Goal: Task Accomplishment & Management: Manage account settings

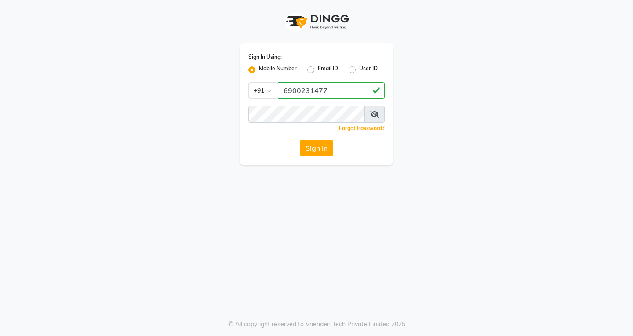
type input "6900231477"
click at [377, 112] on icon at bounding box center [374, 114] width 9 height 7
click at [312, 149] on button "Sign In" at bounding box center [316, 148] width 33 height 17
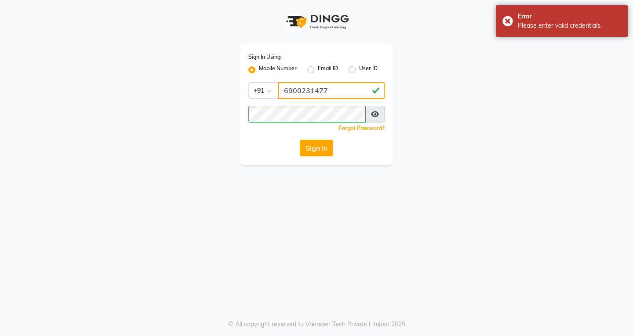
click at [333, 90] on input "6900231477" at bounding box center [331, 90] width 107 height 17
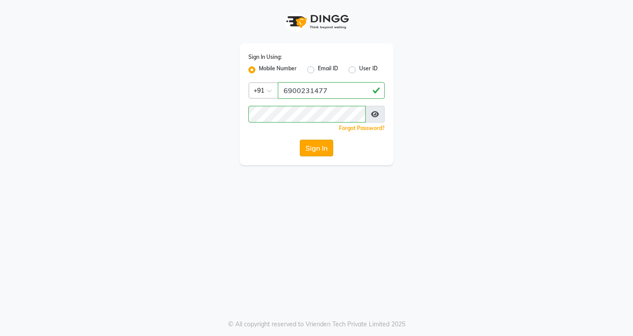
click at [308, 144] on button "Sign In" at bounding box center [316, 148] width 33 height 17
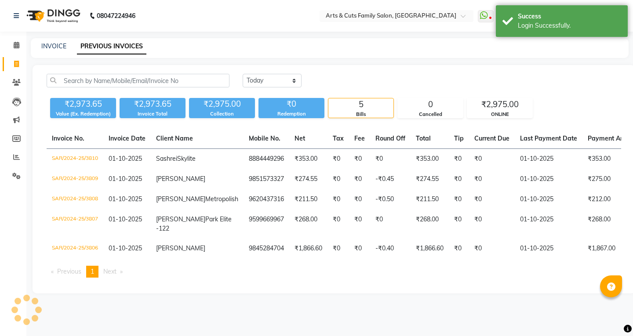
select select "en"
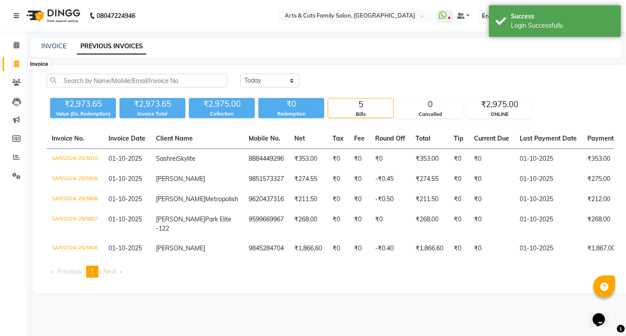
click at [12, 67] on span at bounding box center [16, 64] width 15 height 10
select select "service"
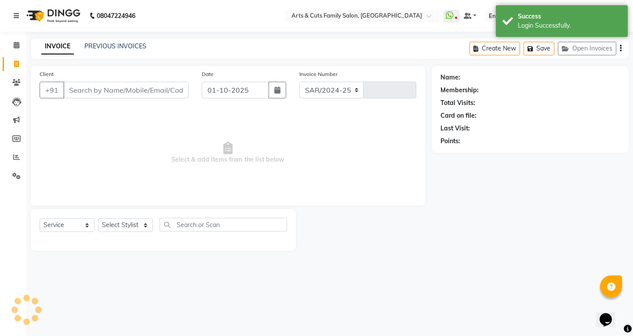
select select "7513"
type input "3811"
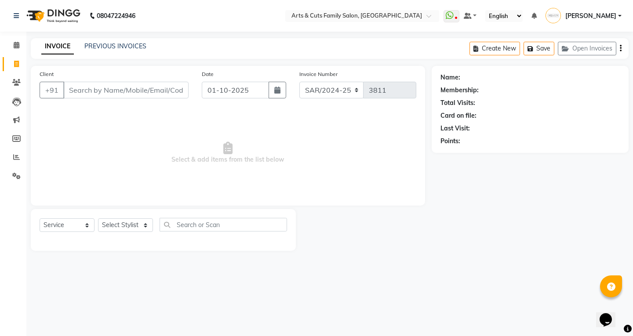
click at [86, 93] on input "Client" at bounding box center [125, 90] width 125 height 17
click at [18, 45] on icon at bounding box center [17, 45] width 6 height 7
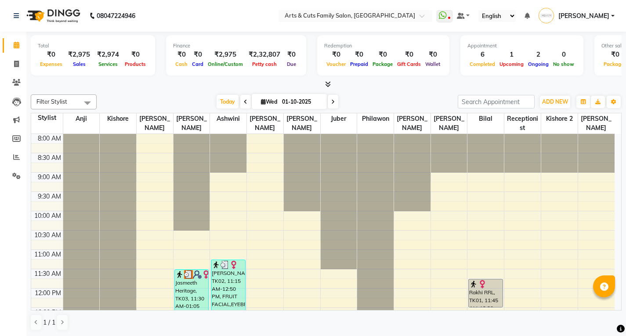
click at [85, 131] on div "Total ₹0 Expenses ₹2,975 Sales ₹2,974 Services ₹0 Products Finance ₹0 Cash ₹0 C…" at bounding box center [326, 184] width 600 height 305
click at [79, 131] on th "Anji" at bounding box center [81, 123] width 37 height 21
select select "540"
select select "tentative"
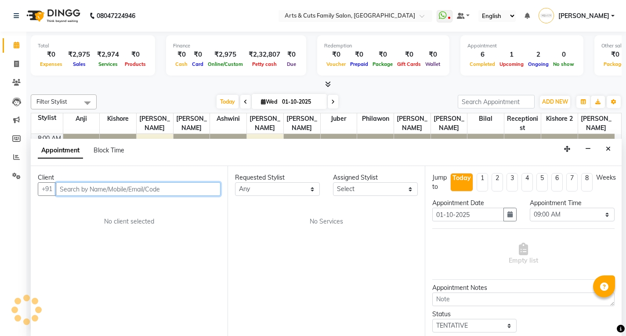
scroll to position [0, 0]
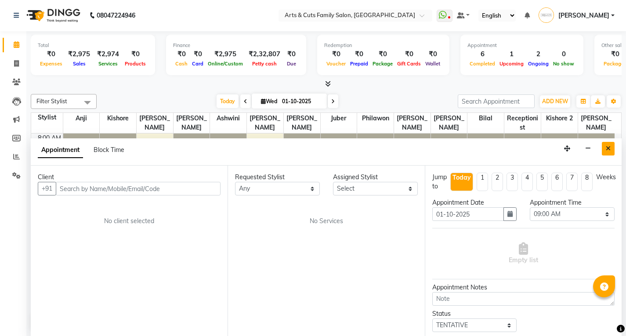
click at [607, 152] on button "Close" at bounding box center [608, 149] width 13 height 14
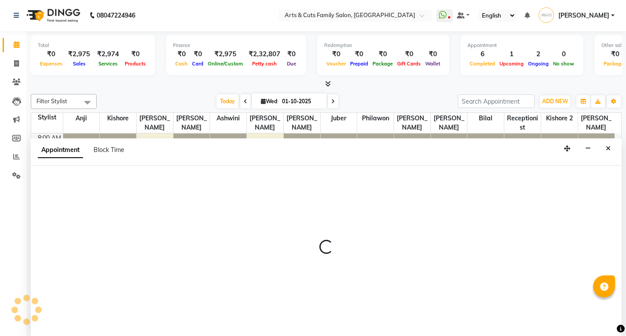
click at [602, 145] on div "Appointment Block Time" at bounding box center [326, 151] width 591 height 27
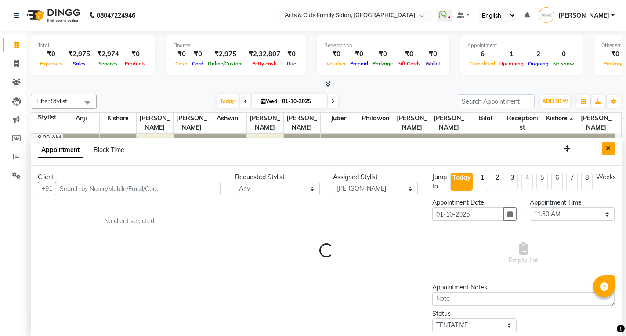
click at [606, 149] on button "Close" at bounding box center [608, 149] width 13 height 14
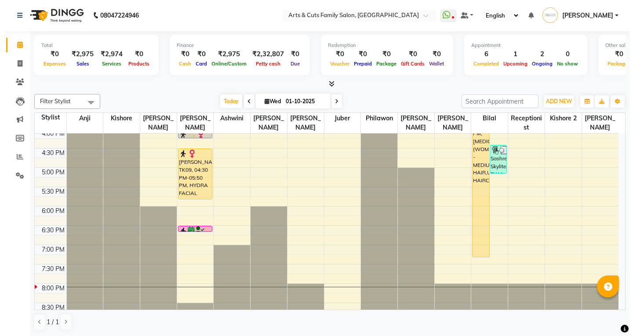
scroll to position [326, 0]
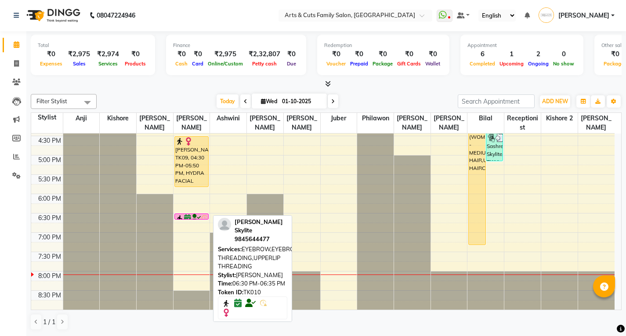
click at [196, 218] on icon at bounding box center [196, 218] width 10 height 0
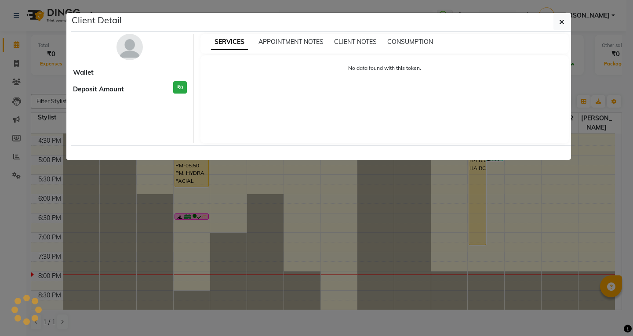
select select "6"
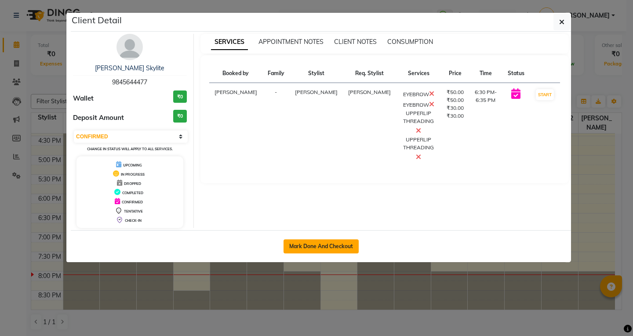
click at [324, 245] on button "Mark Done And Checkout" at bounding box center [320, 247] width 75 height 14
select select "service"
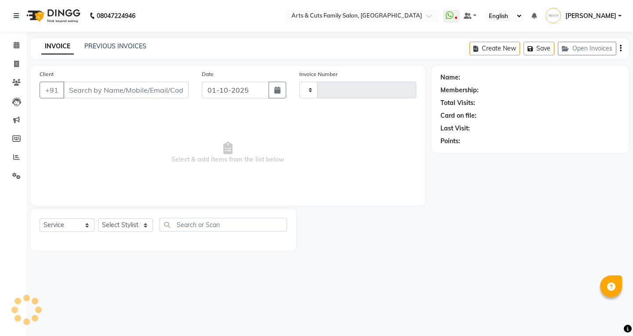
type input "3811"
select select "7513"
type input "9845644477"
select select "63866"
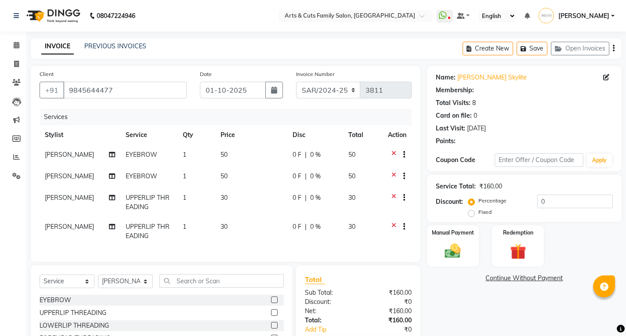
select select "1: Object"
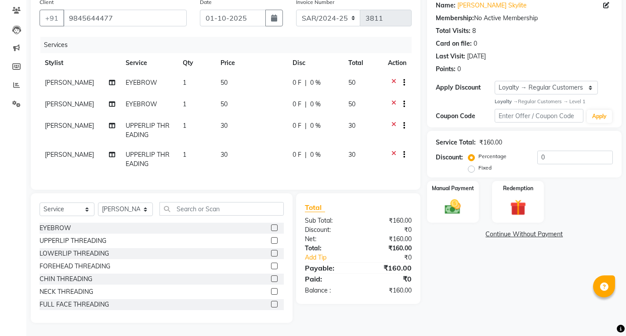
scroll to position [79, 0]
click at [112, 206] on select "Select Stylist Abdulla Amreen ANCY SNOVEE Anji Ashwini Bhavya Bilal Juber Kisho…" at bounding box center [125, 210] width 55 height 14
click at [124, 214] on select "Select Stylist Abdulla Amreen ANCY SNOVEE Anji Ashwini Bhavya Bilal Juber Kisho…" at bounding box center [125, 210] width 55 height 14
click at [98, 203] on select "Select Stylist Abdulla Amreen ANCY SNOVEE Anji Ashwini Bhavya Bilal Juber Kisho…" at bounding box center [125, 210] width 55 height 14
drag, startPoint x: 267, startPoint y: 280, endPoint x: 359, endPoint y: 265, distance: 92.6
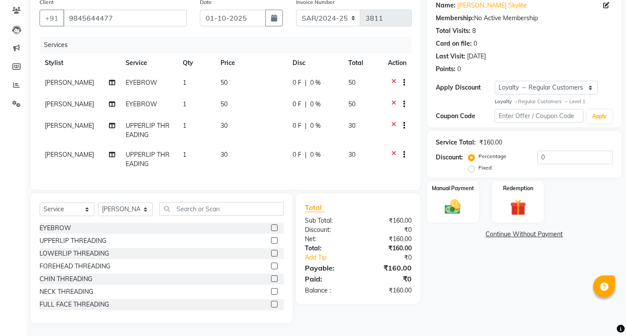
click at [271, 280] on label at bounding box center [274, 279] width 7 height 7
click at [271, 280] on input "checkbox" at bounding box center [274, 279] width 6 height 6
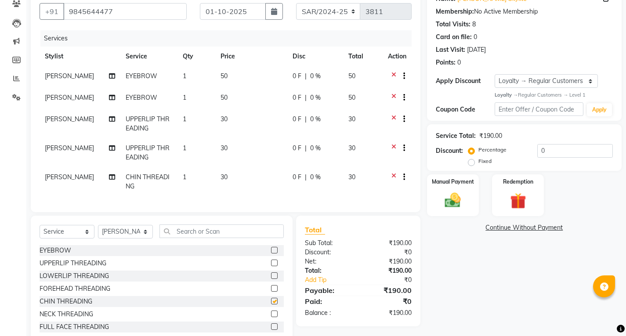
checkbox input "false"
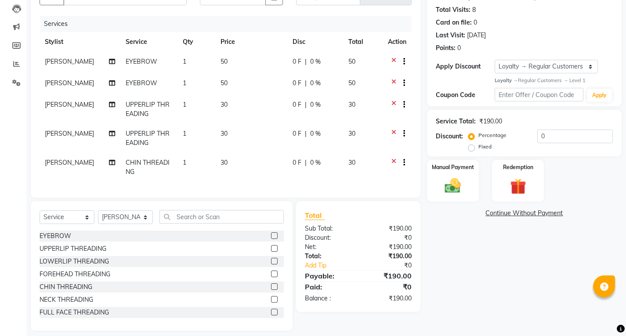
scroll to position [108, 0]
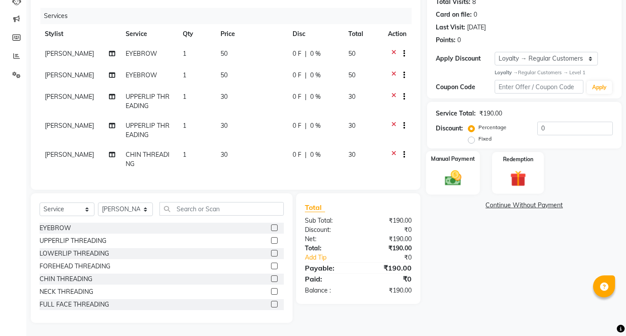
click at [428, 171] on div "Manual Payment" at bounding box center [453, 173] width 54 height 44
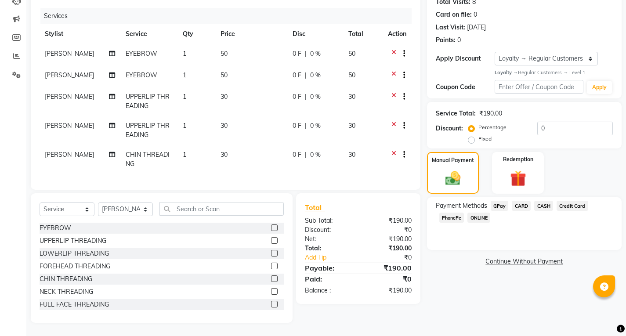
click at [482, 213] on span "ONLINE" at bounding box center [479, 218] width 23 height 10
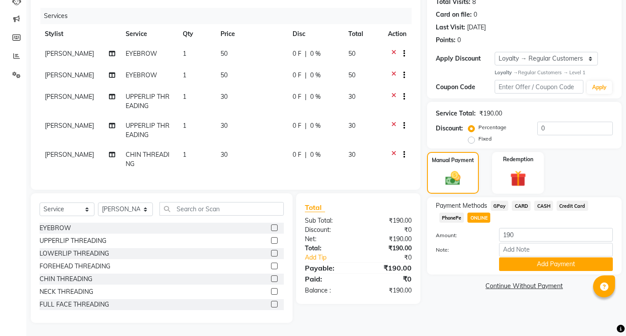
click at [549, 129] on div "Percentage Fixed 0" at bounding box center [541, 134] width 143 height 24
click at [545, 122] on input "0" at bounding box center [576, 129] width 76 height 14
click at [528, 260] on button "Add Payment" at bounding box center [556, 265] width 114 height 14
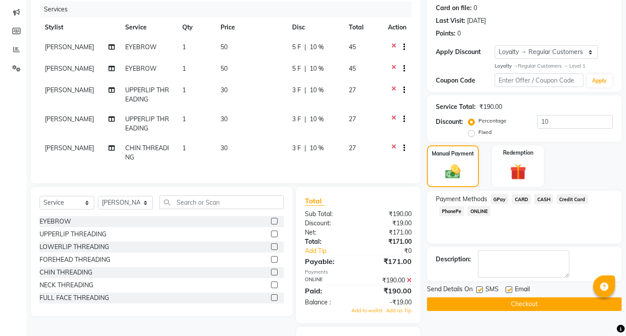
scroll to position [158, 0]
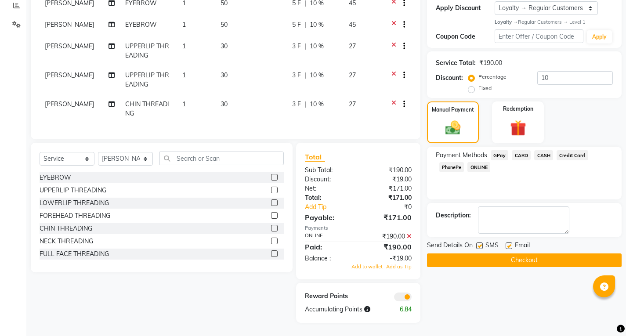
click at [496, 255] on button "Checkout" at bounding box center [524, 261] width 195 height 14
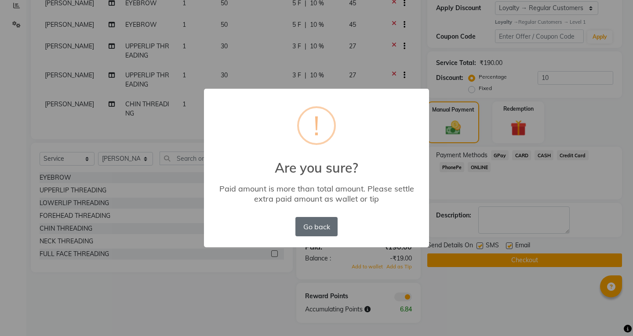
click at [305, 223] on button "Go back" at bounding box center [316, 226] width 42 height 19
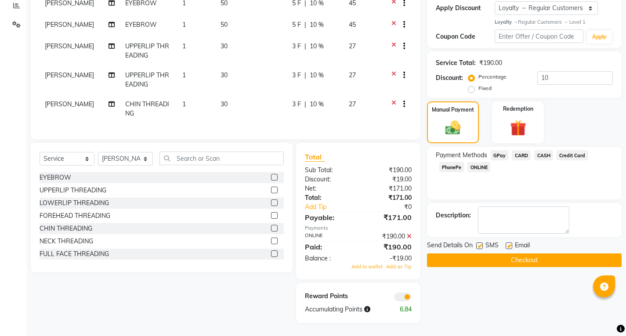
click at [465, 254] on button "Checkout" at bounding box center [524, 261] width 195 height 14
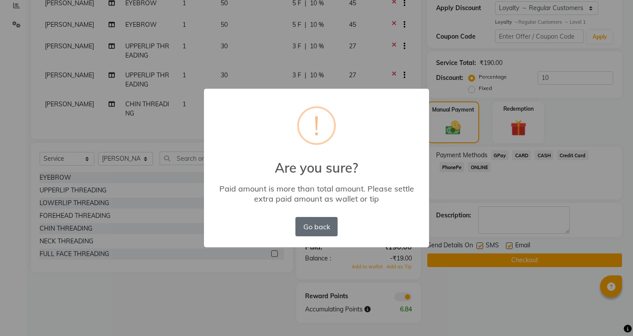
click at [316, 230] on button "Go back" at bounding box center [316, 226] width 42 height 19
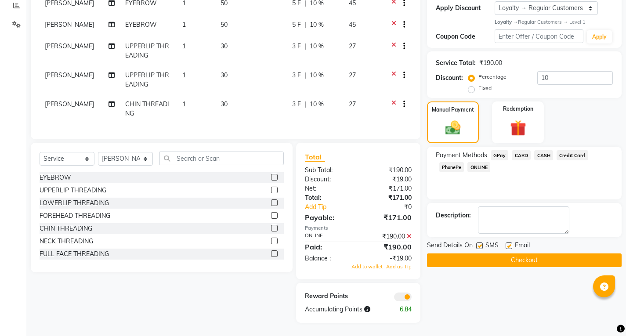
scroll to position [26, 0]
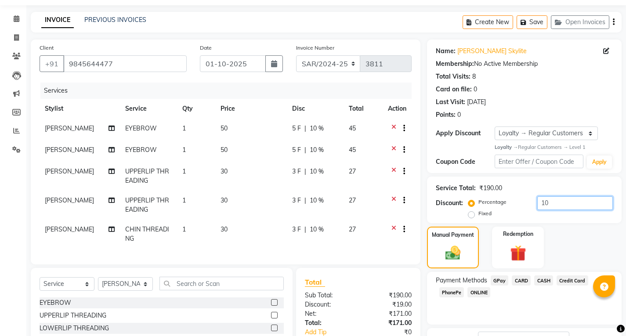
click at [547, 203] on input "10" at bounding box center [576, 203] width 76 height 14
type input "1"
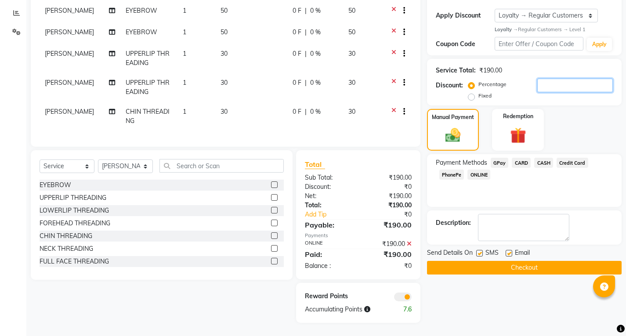
scroll to position [19, 0]
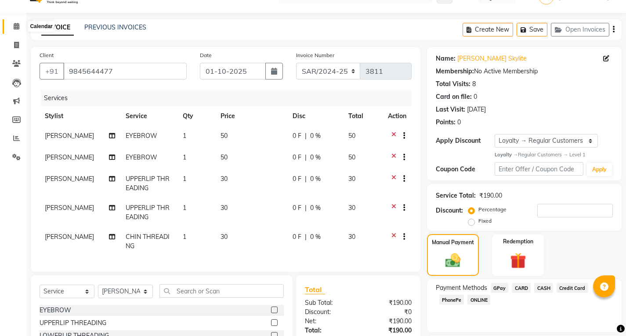
click at [14, 25] on icon at bounding box center [17, 26] width 6 height 7
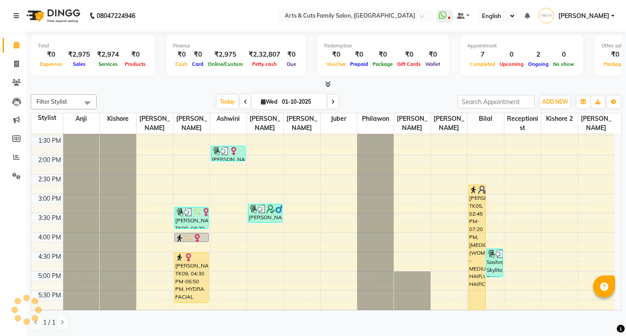
scroll to position [308, 0]
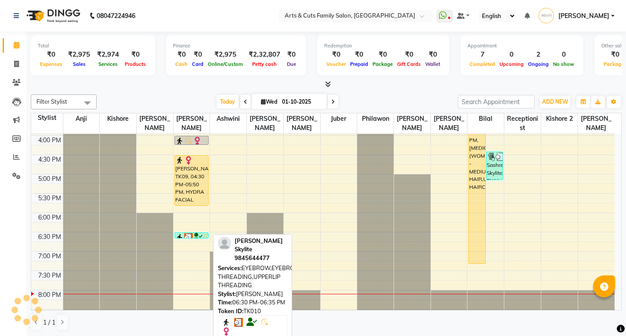
click at [182, 233] on div "Shravya Skylite, TK10, 06:30 PM-06:35 PM, EYEBROW,EYEBROW,UPPERLIP THREADING,UP…" at bounding box center [192, 235] width 34 height 5
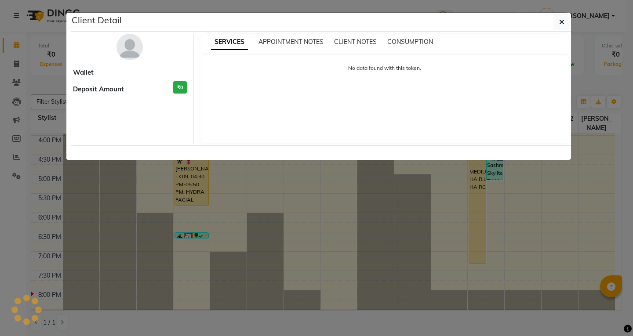
select select "3"
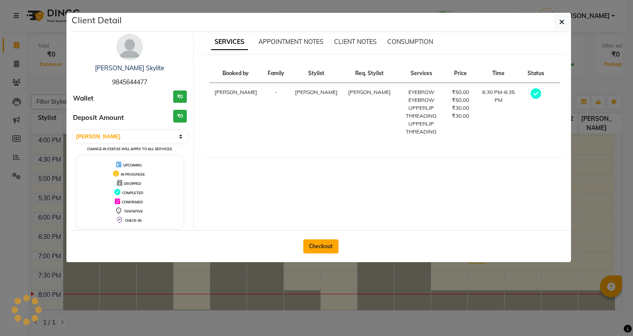
click at [319, 247] on button "Checkout" at bounding box center [320, 247] width 35 height 14
select select "service"
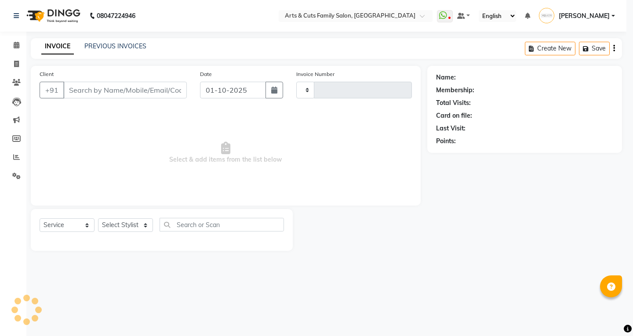
type input "3811"
select select "7513"
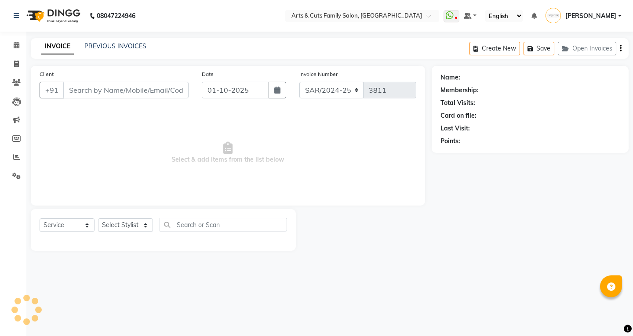
type input "9845644477"
select select "63866"
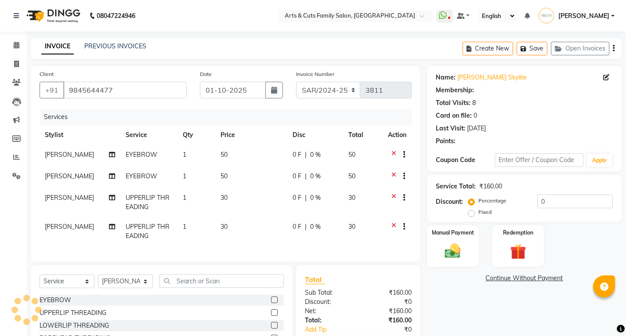
select select "1: Object"
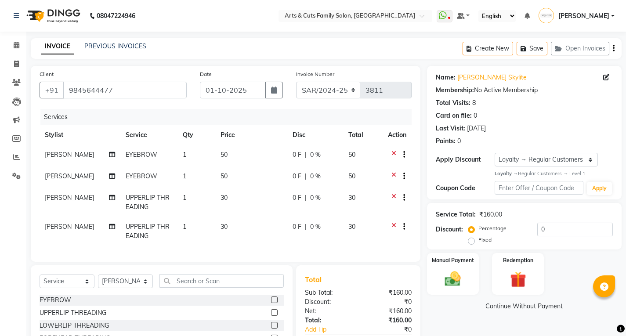
scroll to position [79, 0]
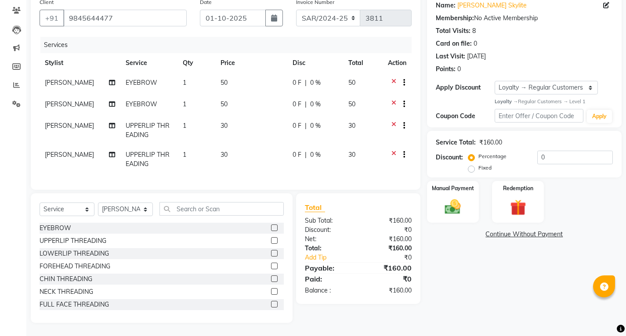
click at [271, 281] on label at bounding box center [274, 279] width 7 height 7
click at [271, 281] on input "checkbox" at bounding box center [274, 279] width 6 height 6
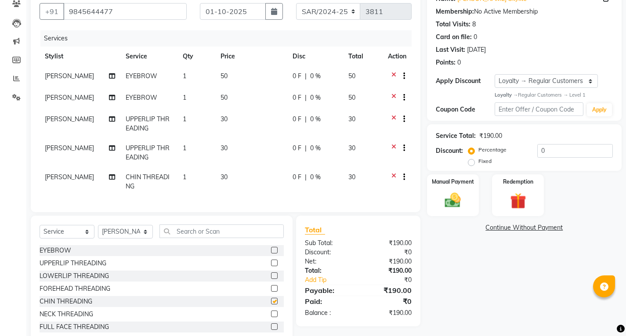
checkbox input "false"
click at [455, 203] on img at bounding box center [453, 200] width 27 height 19
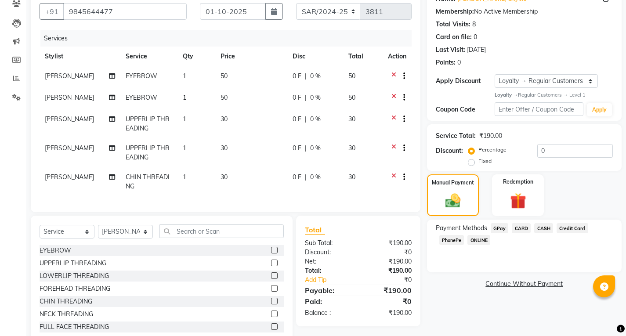
click at [479, 240] on span "ONLINE" at bounding box center [479, 240] width 23 height 10
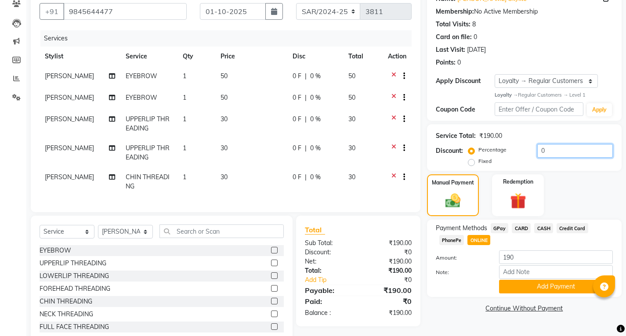
click at [579, 153] on input "0" at bounding box center [576, 151] width 76 height 14
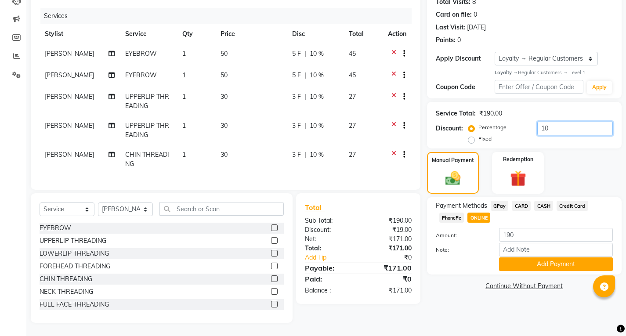
type input "10"
click at [476, 213] on span "ONLINE" at bounding box center [479, 218] width 23 height 10
type input "171"
click at [569, 122] on input "10" at bounding box center [576, 129] width 76 height 14
click at [479, 135] on label "Fixed" at bounding box center [485, 139] width 13 height 8
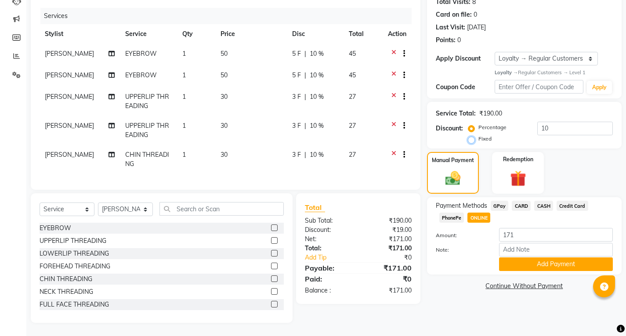
click at [470, 136] on input "Fixed" at bounding box center [473, 139] width 6 height 6
radio input "true"
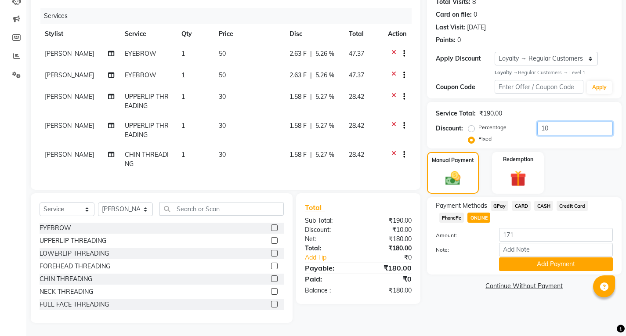
click at [591, 122] on input "10" at bounding box center [576, 129] width 76 height 14
click at [452, 160] on div "Manual Payment" at bounding box center [453, 173] width 54 height 44
click at [481, 213] on span "ONLINE" at bounding box center [479, 218] width 23 height 10
type input "180"
click at [499, 203] on span "GPay" at bounding box center [500, 206] width 18 height 10
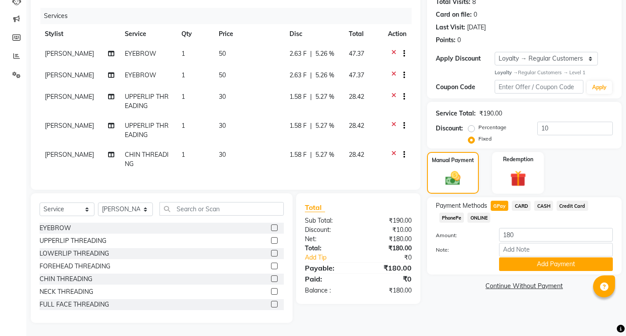
click at [476, 213] on span "ONLINE" at bounding box center [479, 218] width 23 height 10
click at [479, 124] on label "Percentage" at bounding box center [493, 128] width 28 height 8
click at [470, 124] on input "Percentage" at bounding box center [473, 127] width 6 height 6
radio input "true"
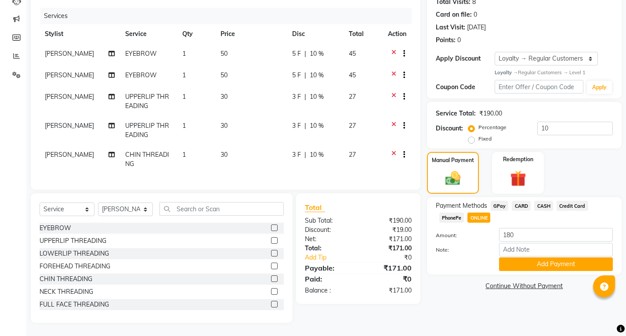
click at [504, 205] on div "GPay" at bounding box center [498, 207] width 22 height 12
click at [501, 201] on span "GPay" at bounding box center [500, 206] width 18 height 10
type input "171"
click at [483, 213] on span "ONLINE" at bounding box center [479, 218] width 23 height 10
click at [517, 258] on button "Add Payment" at bounding box center [556, 265] width 114 height 14
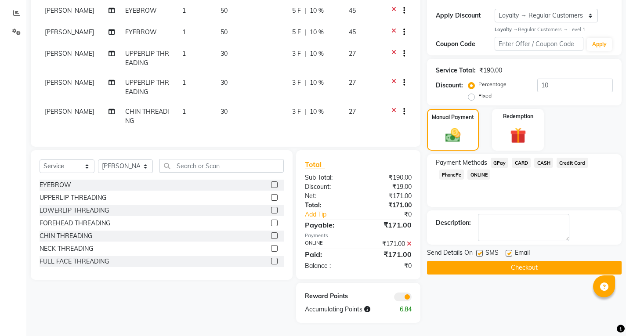
scroll to position [151, 0]
click at [498, 261] on button "Checkout" at bounding box center [524, 268] width 195 height 14
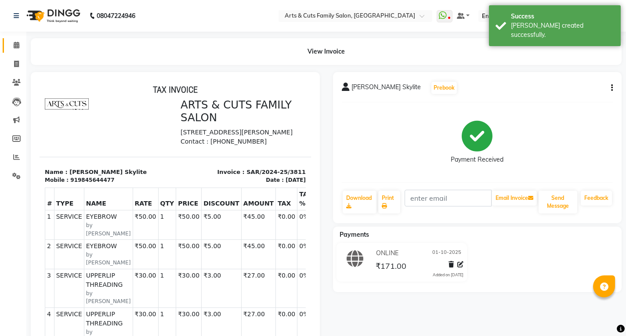
click at [14, 51] on link "Calendar" at bounding box center [13, 45] width 21 height 15
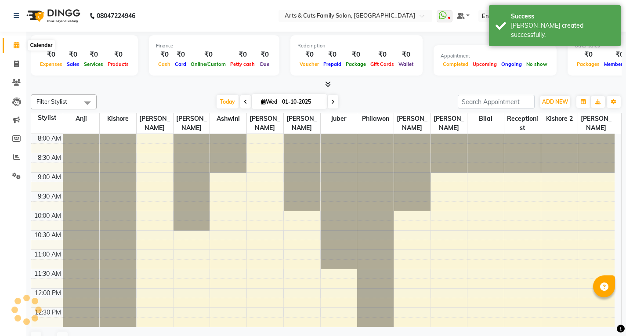
click at [14, 47] on icon at bounding box center [17, 45] width 6 height 7
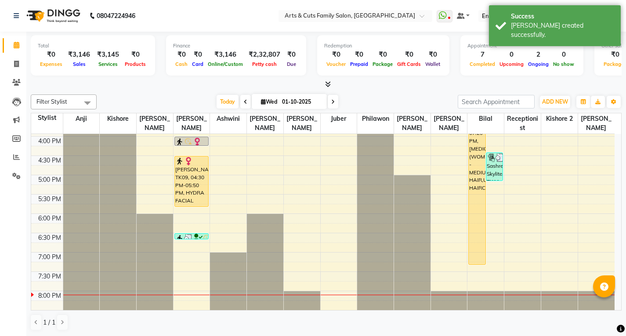
scroll to position [308, 0]
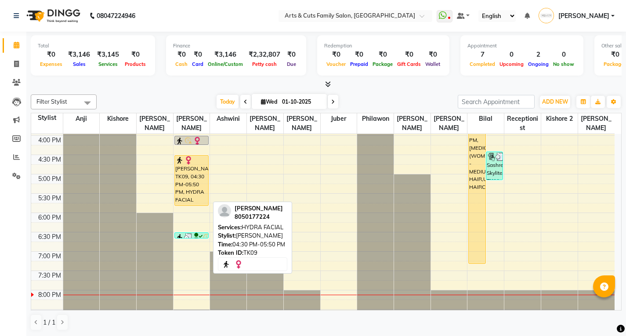
click at [189, 193] on div "[PERSON_NAME], TK09, 04:30 PM-05:50 PM, HYDRA FACIAL" at bounding box center [192, 181] width 34 height 50
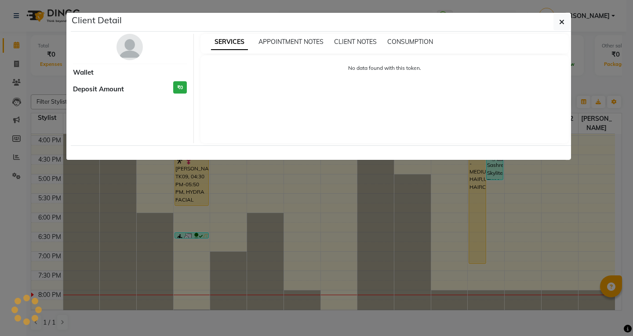
select select "1"
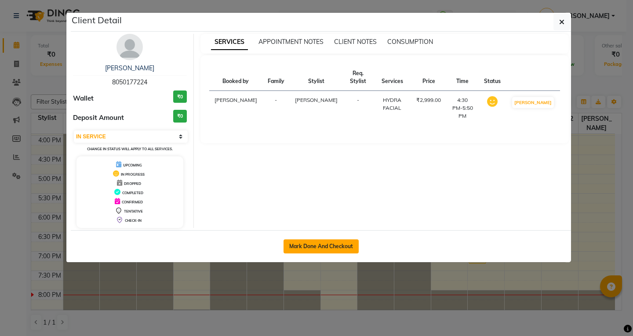
drag, startPoint x: 328, startPoint y: 246, endPoint x: 330, endPoint y: 240, distance: 6.8
click at [327, 246] on button "Mark Done And Checkout" at bounding box center [320, 247] width 75 height 14
select select "service"
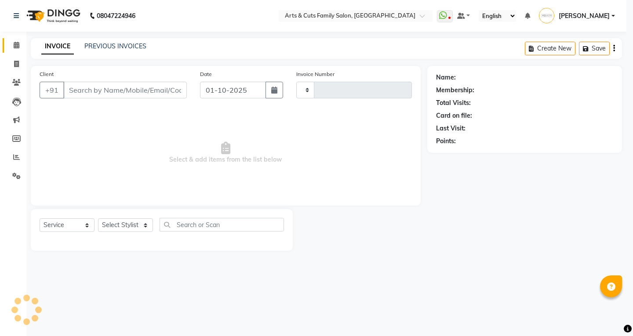
type input "3812"
select select "7513"
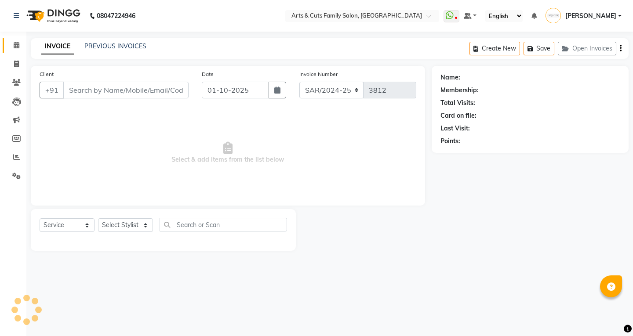
type input "8050177224"
select select "63866"
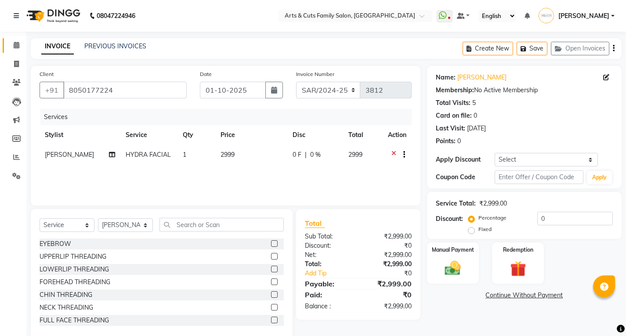
scroll to position [16, 0]
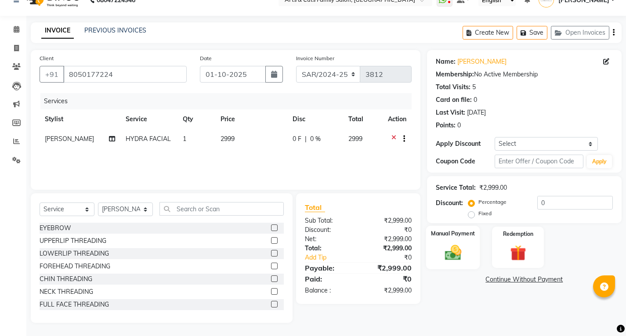
click at [463, 252] on img at bounding box center [453, 252] width 27 height 19
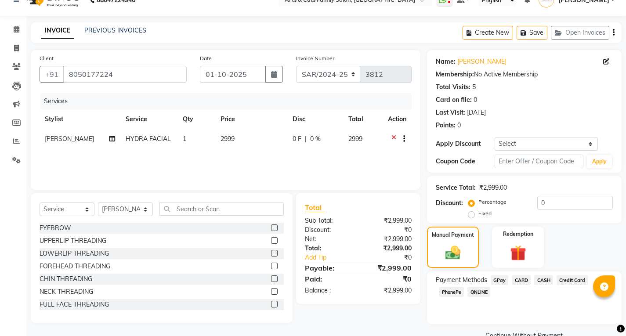
scroll to position [35, 0]
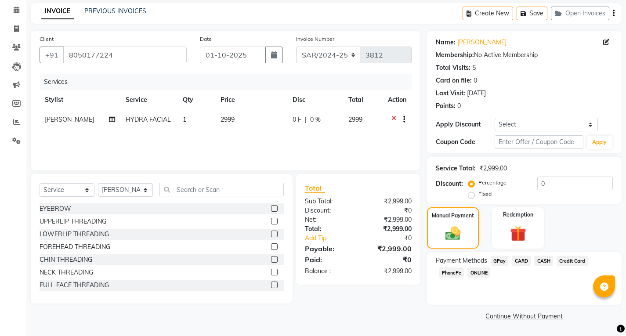
click at [479, 197] on label "Fixed" at bounding box center [485, 194] width 13 height 8
click at [470, 197] on input "Fixed" at bounding box center [473, 194] width 6 height 6
radio input "true"
click at [562, 176] on div "Service Total: ₹2,999.00 Discount: Percentage Fixed 0" at bounding box center [524, 180] width 177 height 40
click at [558, 180] on input "0" at bounding box center [576, 184] width 76 height 14
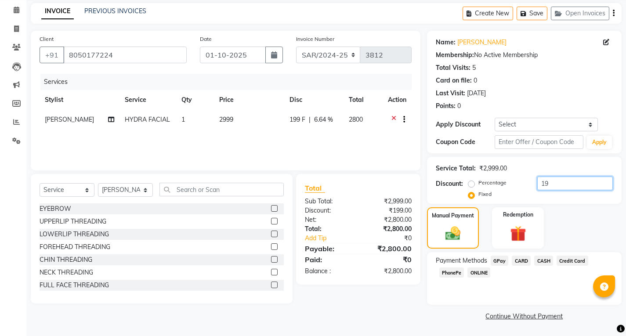
type input "1"
type input "9"
type input "1200"
click at [476, 272] on span "ONLINE" at bounding box center [479, 273] width 23 height 10
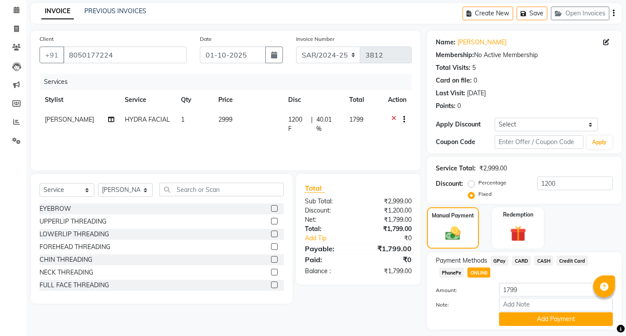
scroll to position [60, 0]
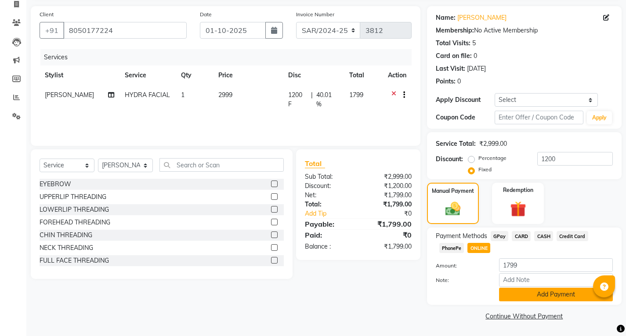
click at [522, 298] on button "Add Payment" at bounding box center [556, 295] width 114 height 14
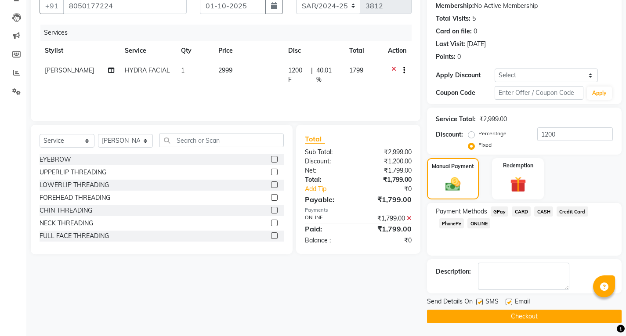
scroll to position [85, 0]
click at [510, 316] on button "Checkout" at bounding box center [524, 316] width 195 height 14
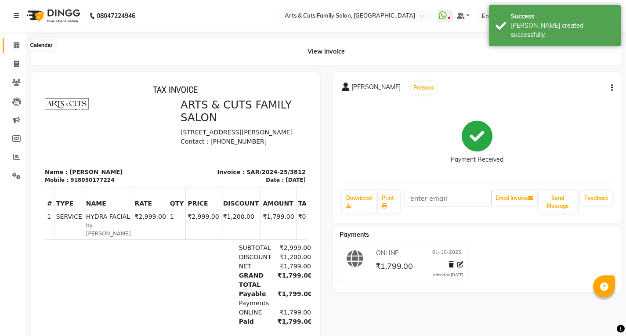
click at [15, 44] on icon at bounding box center [17, 45] width 6 height 7
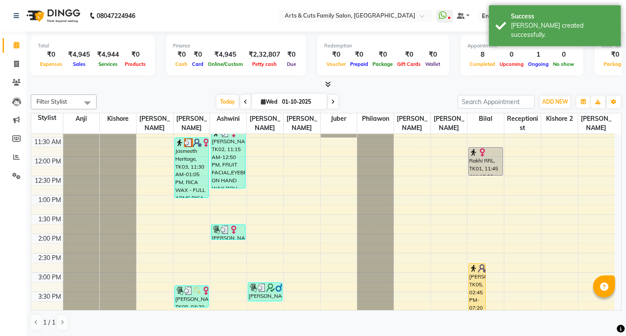
scroll to position [88, 0]
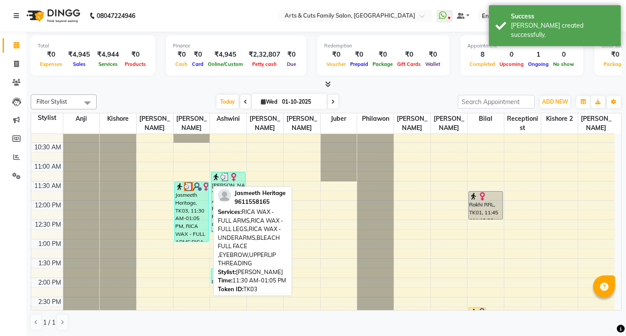
click at [187, 210] on div "Jasmeeth Heritage, TK03, 11:30 AM-01:05 PM, RICA WAX - FULL ARMS,RICA WAX - FUL…" at bounding box center [192, 212] width 34 height 60
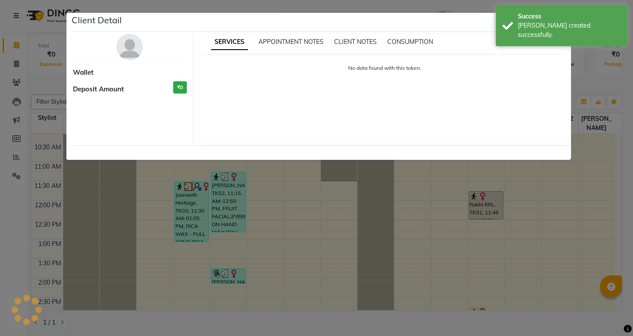
select select "3"
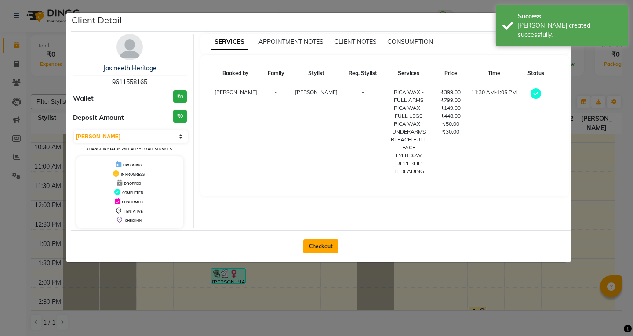
click at [320, 247] on button "Checkout" at bounding box center [320, 247] width 35 height 14
select select "service"
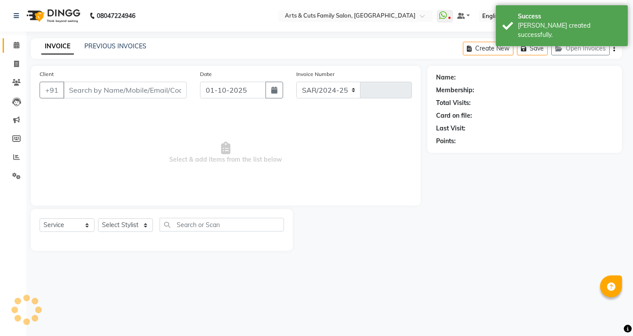
select select "7513"
type input "3813"
type input "9611558165"
select select "63866"
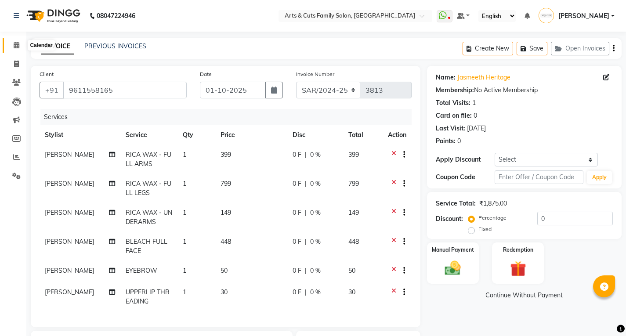
click at [19, 45] on icon at bounding box center [17, 45] width 6 height 7
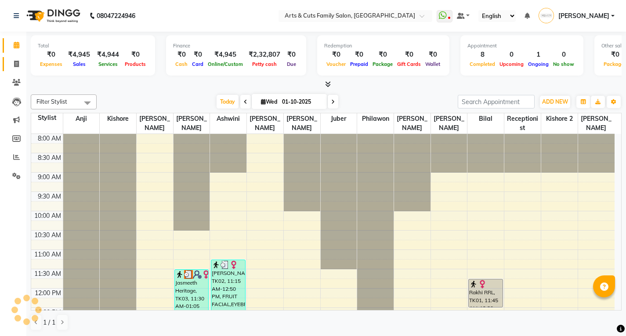
scroll to position [326, 0]
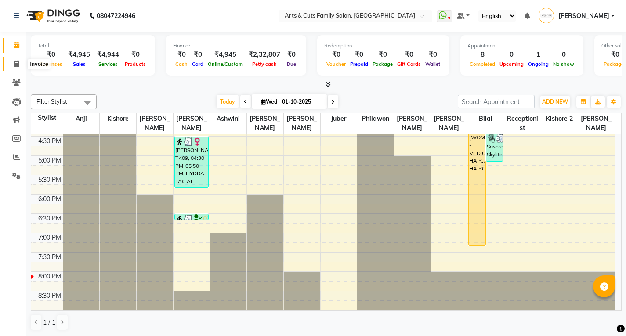
click at [16, 66] on icon at bounding box center [16, 64] width 5 height 7
select select "service"
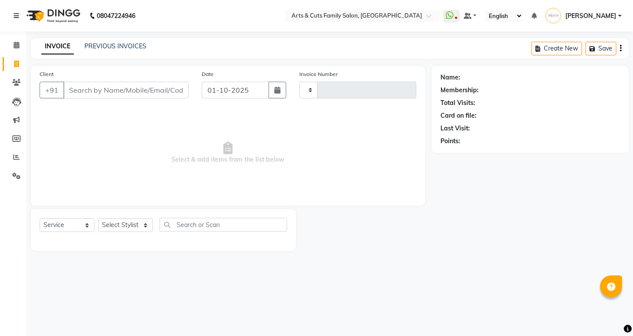
type input "3813"
select select "7513"
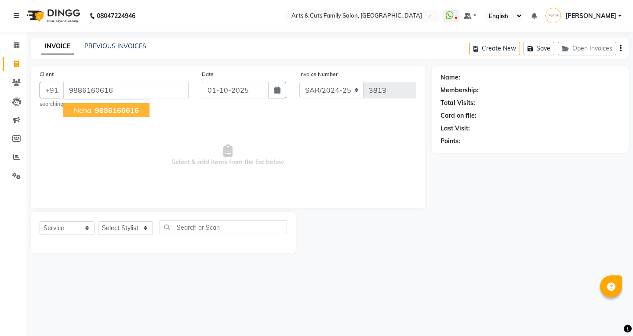
type input "9886160616"
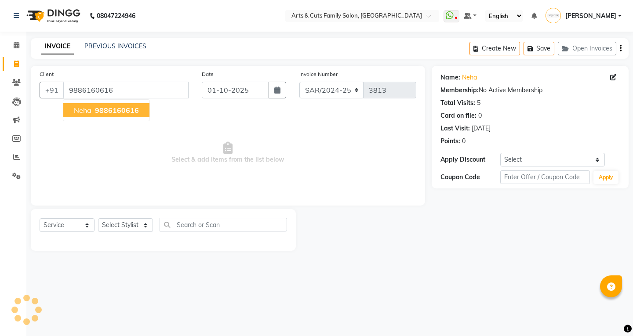
click at [108, 112] on span "9886160616" at bounding box center [117, 110] width 44 height 9
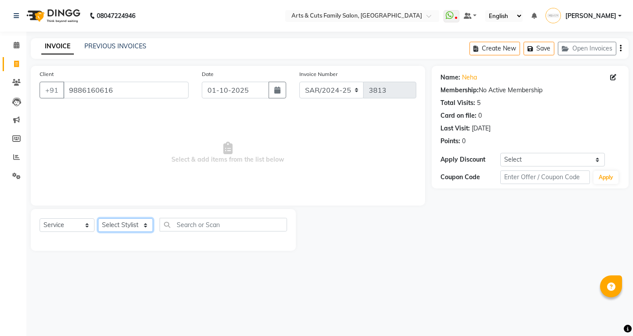
click at [123, 224] on select "Select Stylist Abdulla Amreen ANCY SNOVEE Anji Ashwini Bhavya Bilal Juber Kisho…" at bounding box center [125, 225] width 55 height 14
select select "63866"
click at [98, 218] on select "Select Stylist Abdulla Amreen ANCY SNOVEE Anji Ashwini Bhavya Bilal Juber Kisho…" at bounding box center [125, 225] width 55 height 14
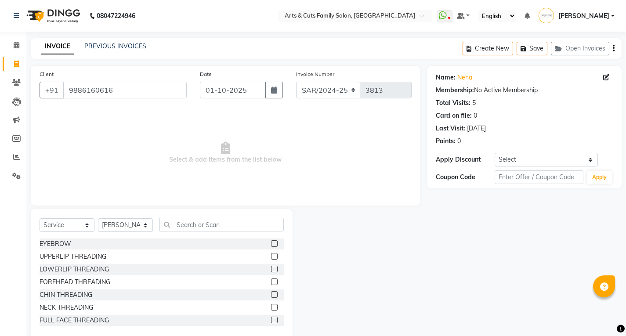
click at [271, 242] on label at bounding box center [274, 243] width 7 height 7
click at [271, 242] on input "checkbox" at bounding box center [274, 244] width 6 height 6
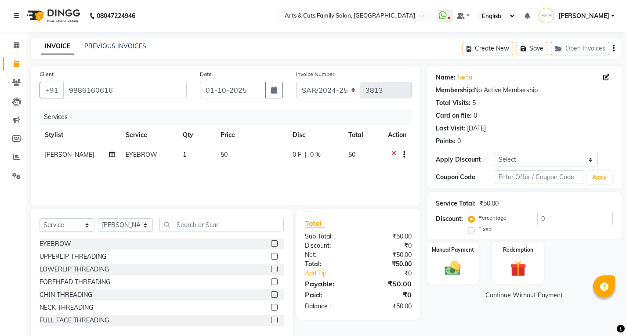
click at [271, 245] on label at bounding box center [274, 243] width 7 height 7
click at [271, 245] on input "checkbox" at bounding box center [274, 244] width 6 height 6
checkbox input "false"
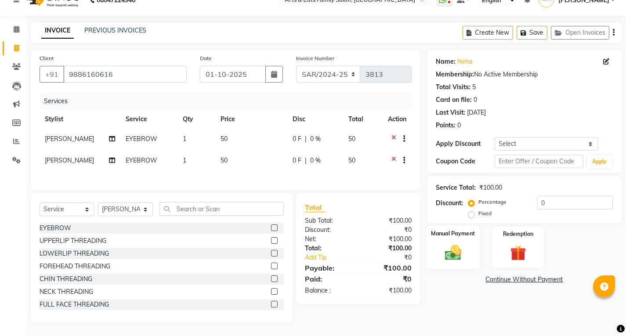
click at [457, 246] on img at bounding box center [453, 252] width 27 height 19
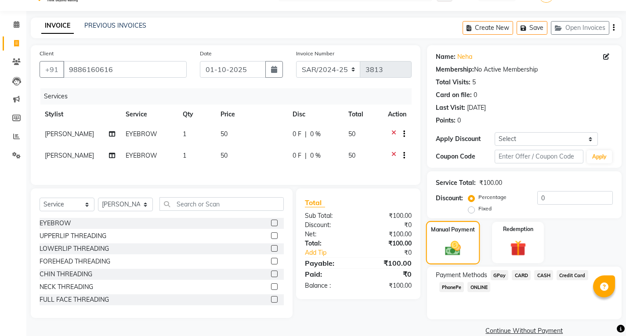
scroll to position [35, 0]
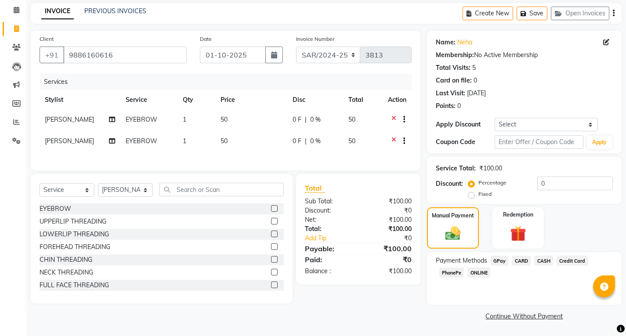
click at [478, 268] on span "ONLINE" at bounding box center [479, 273] width 23 height 10
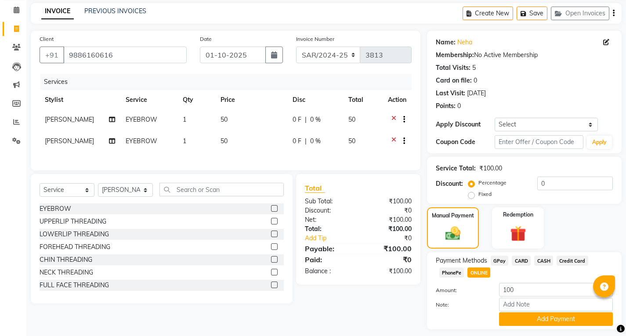
scroll to position [60, 0]
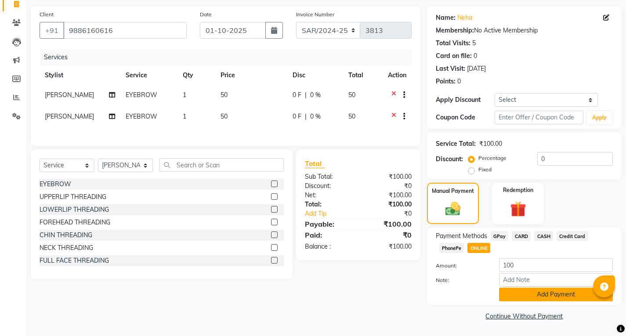
click at [529, 297] on button "Add Payment" at bounding box center [556, 295] width 114 height 14
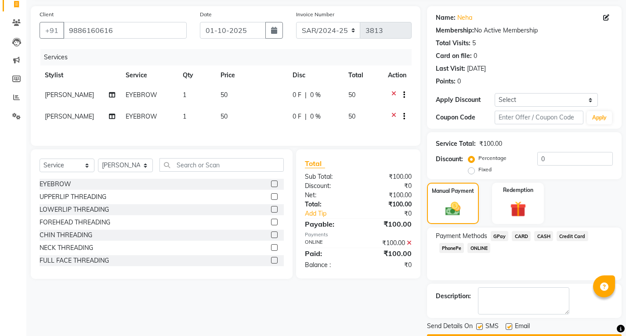
scroll to position [85, 0]
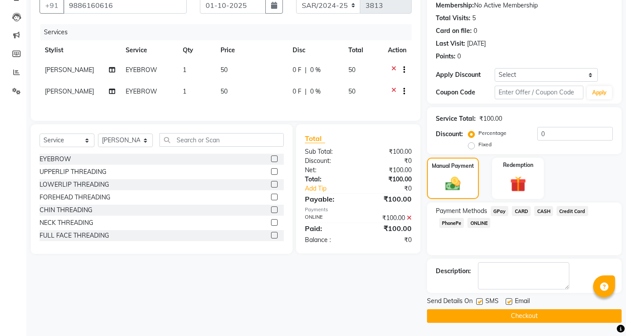
click at [513, 314] on button "Checkout" at bounding box center [524, 316] width 195 height 14
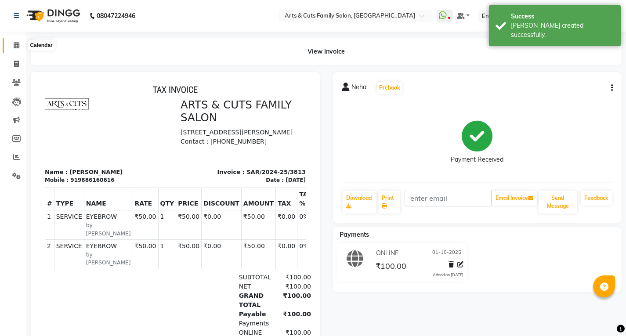
click at [12, 47] on span at bounding box center [16, 45] width 15 height 10
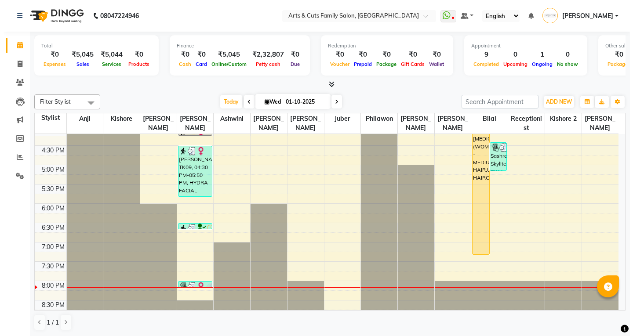
scroll to position [326, 0]
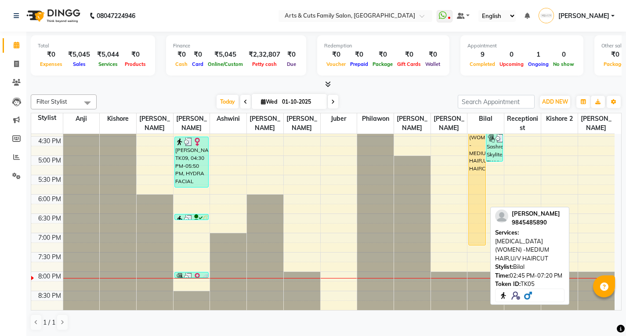
click at [482, 161] on div "[PERSON_NAME], TK05, 02:45 PM-07:20 PM, [MEDICAL_DATA] (WOMEN) -MEDIUM HAIR,U/V…" at bounding box center [477, 157] width 16 height 176
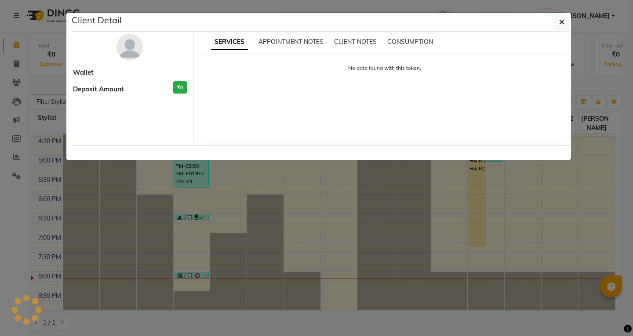
select select "1"
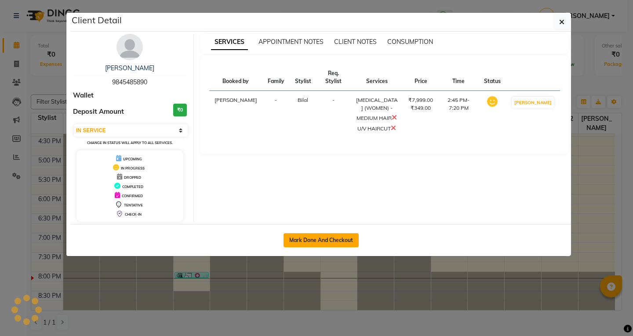
click at [309, 247] on button "Mark Done And Checkout" at bounding box center [320, 240] width 75 height 14
select select "service"
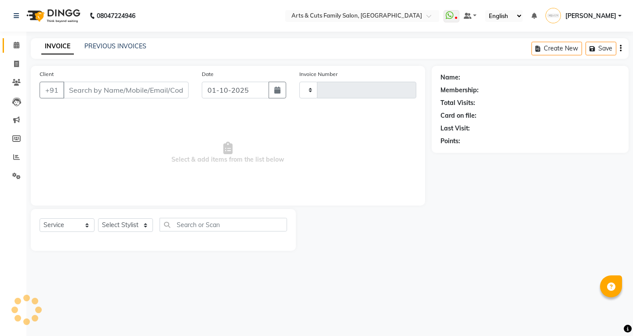
type input "3814"
select select "7513"
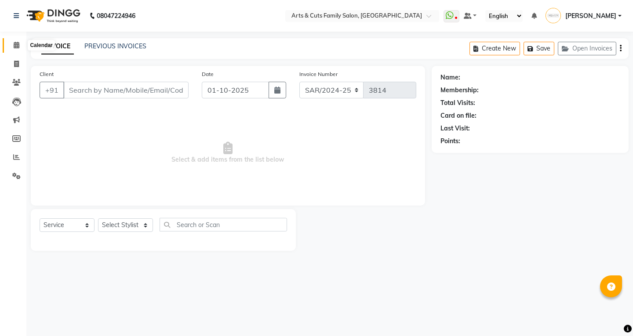
click at [20, 44] on span at bounding box center [16, 45] width 15 height 10
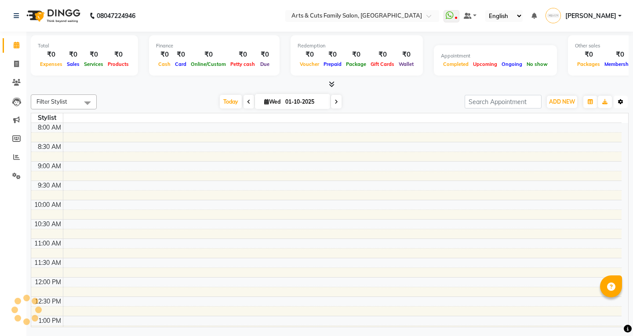
click at [621, 104] on icon "button" at bounding box center [620, 101] width 5 height 5
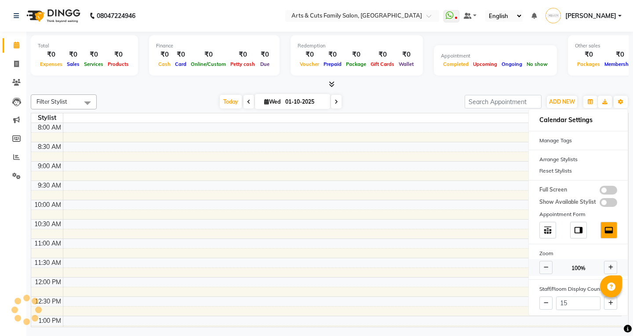
click at [544, 268] on icon at bounding box center [546, 267] width 5 height 5
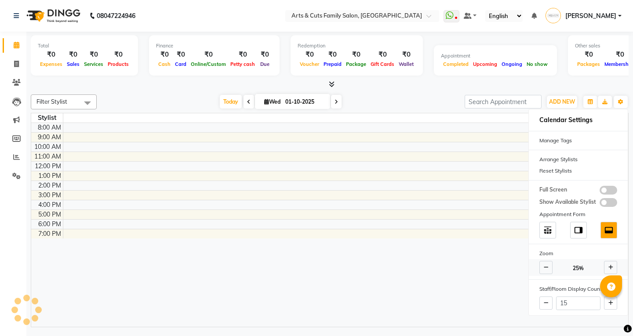
click at [544, 268] on icon at bounding box center [546, 267] width 5 height 5
click at [546, 304] on icon at bounding box center [546, 303] width 5 height 5
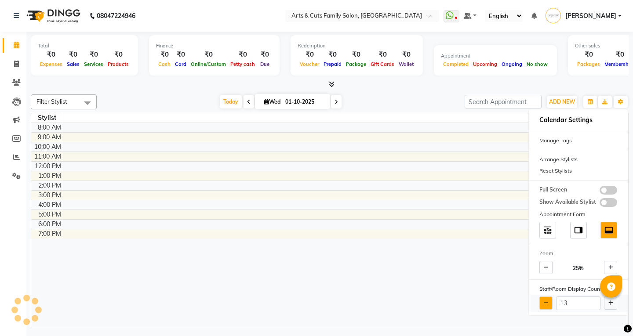
click at [546, 304] on icon at bounding box center [546, 303] width 5 height 5
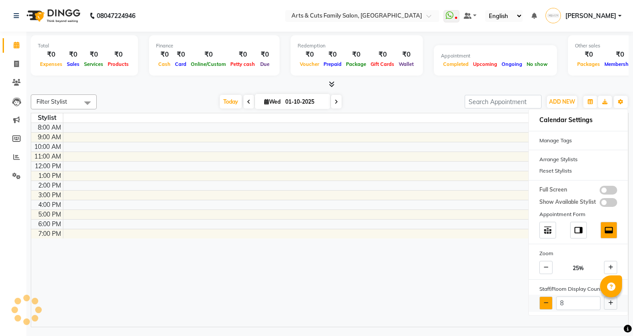
click at [546, 304] on icon at bounding box center [546, 303] width 5 height 5
type input "6"
click at [613, 304] on button at bounding box center [610, 303] width 13 height 13
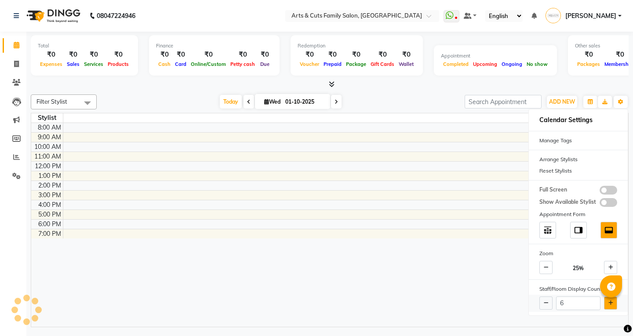
click at [613, 304] on button at bounding box center [610, 303] width 13 height 13
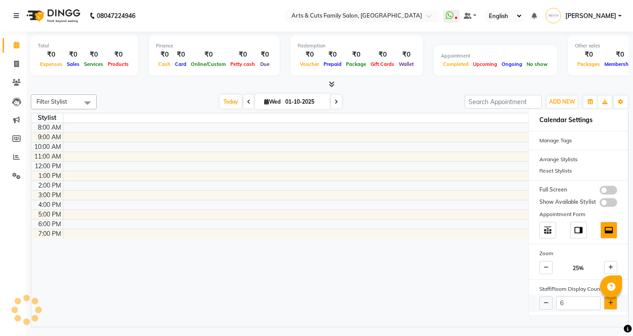
click at [613, 304] on button at bounding box center [610, 303] width 13 height 13
click at [607, 302] on button at bounding box center [610, 303] width 13 height 13
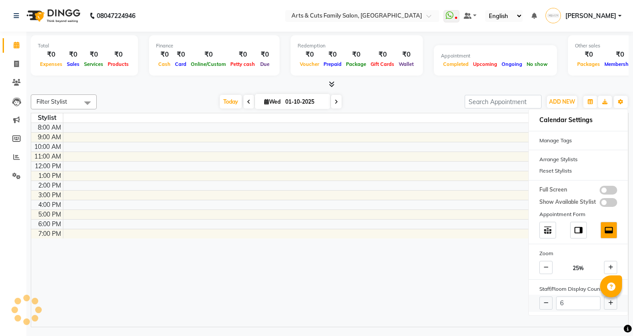
click at [538, 304] on div "6" at bounding box center [578, 303] width 99 height 17
click at [605, 268] on span at bounding box center [610, 267] width 13 height 13
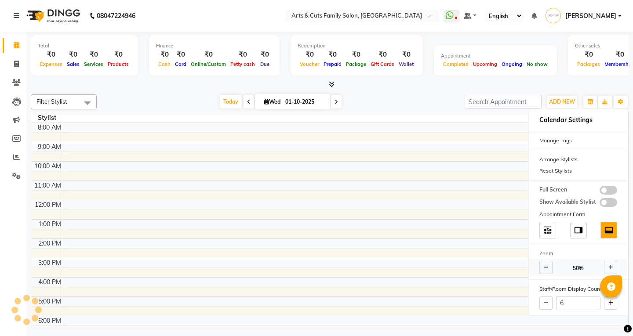
click at [605, 268] on span at bounding box center [610, 267] width 13 height 13
click at [84, 102] on span at bounding box center [88, 102] width 18 height 17
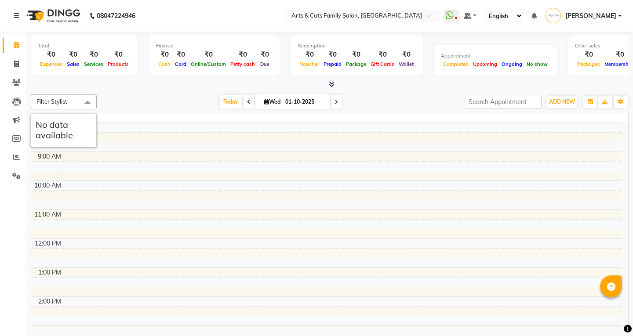
click at [350, 182] on td at bounding box center [342, 186] width 559 height 10
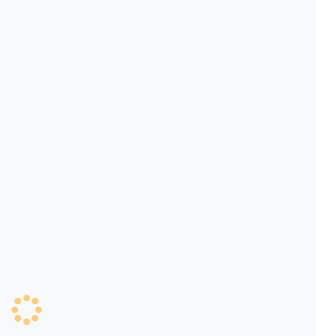
click at [137, 40] on div at bounding box center [158, 168] width 316 height 336
select select "service"
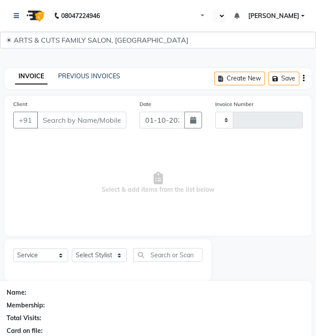
type input "3814"
select select "en"
select select "7513"
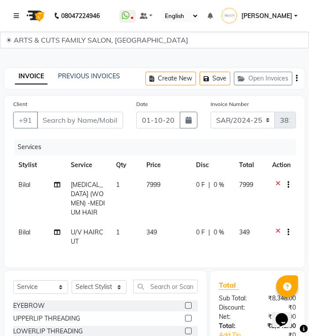
type input "9845485890"
select select "84494"
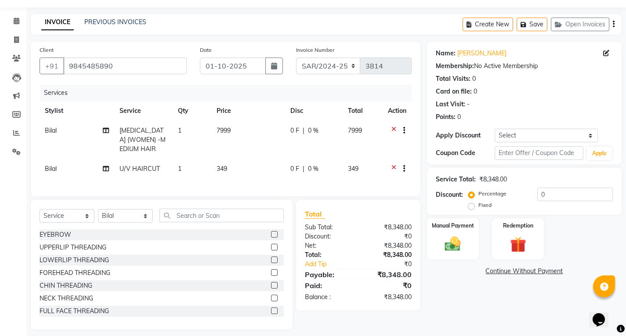
scroll to position [37, 0]
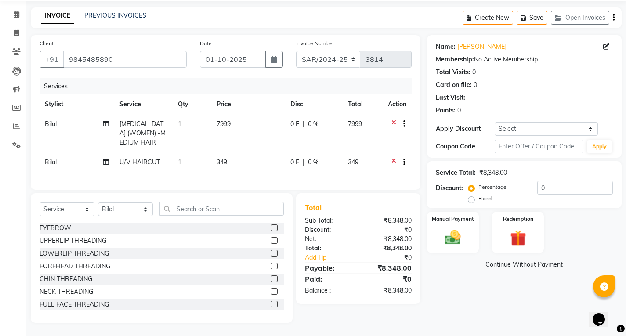
click at [221, 158] on span "349" at bounding box center [222, 162] width 11 height 8
select select "84494"
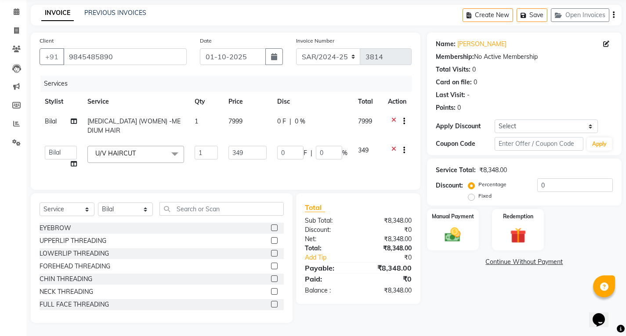
click at [221, 155] on td "1" at bounding box center [205, 157] width 33 height 33
click at [243, 152] on input "349" at bounding box center [248, 153] width 38 height 14
type input "0"
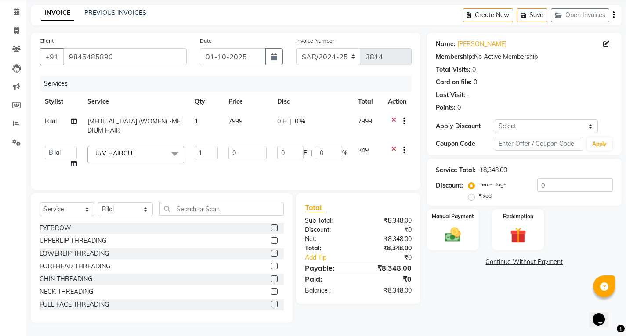
click at [294, 171] on div "Services Stylist Service Qty Price Disc Total Action Bilal [MEDICAL_DATA] (WOME…" at bounding box center [226, 128] width 372 height 105
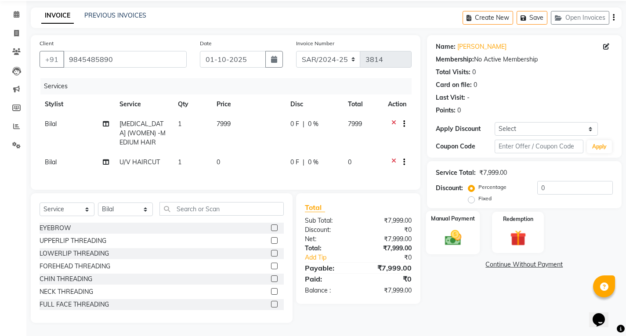
click at [315, 230] on img at bounding box center [453, 237] width 27 height 19
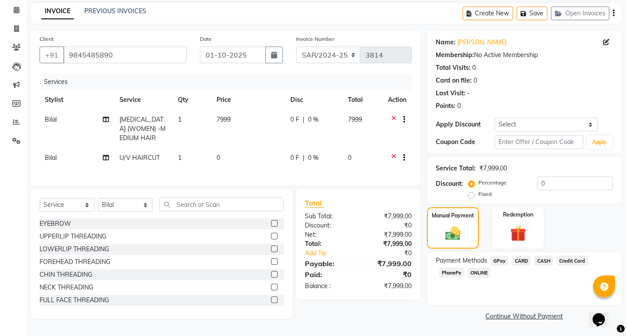
click at [315, 271] on span "ONLINE" at bounding box center [479, 273] width 23 height 10
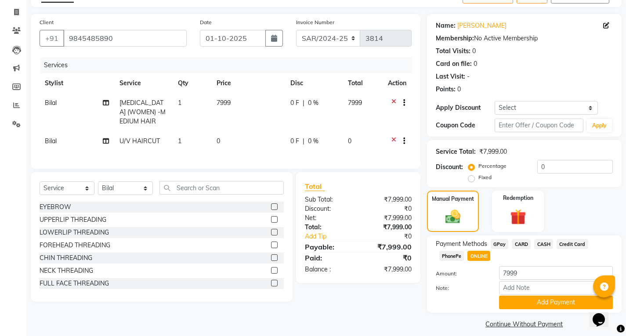
scroll to position [60, 0]
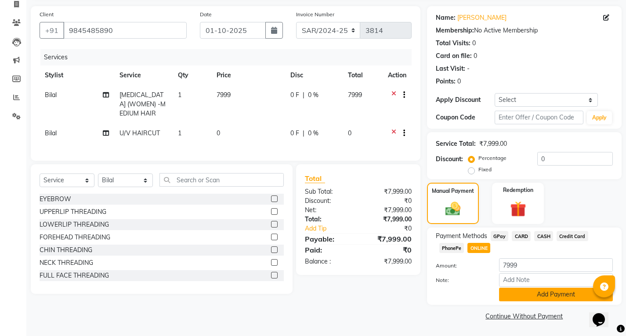
click at [315, 300] on button "Add Payment" at bounding box center [556, 295] width 114 height 14
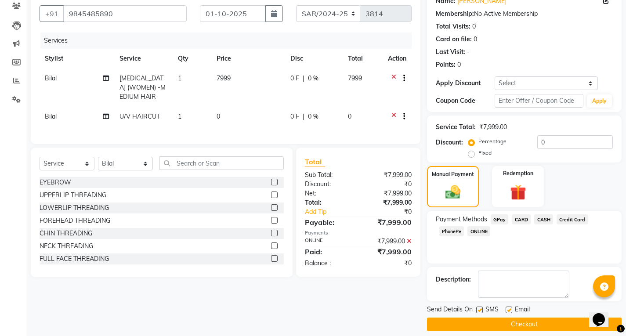
scroll to position [85, 0]
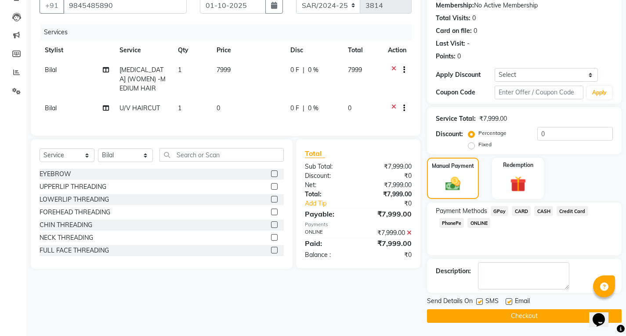
click at [315, 316] on button "Checkout" at bounding box center [524, 316] width 195 height 14
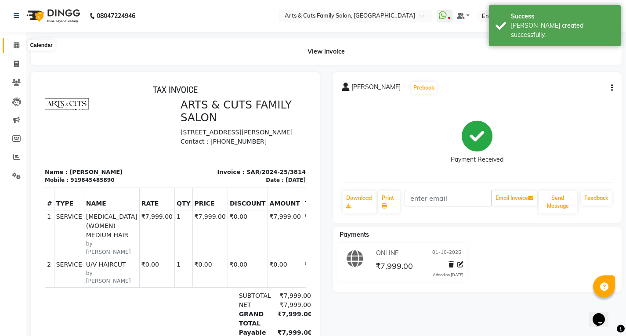
click at [18, 48] on icon at bounding box center [17, 45] width 6 height 7
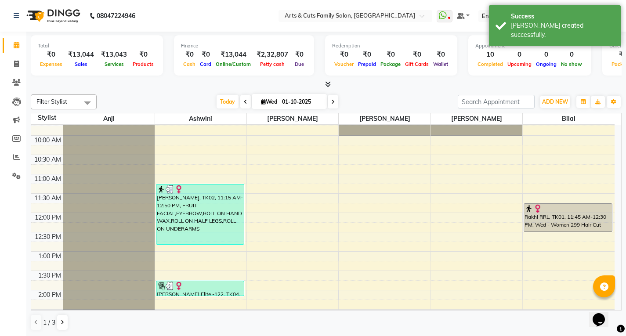
scroll to position [132, 0]
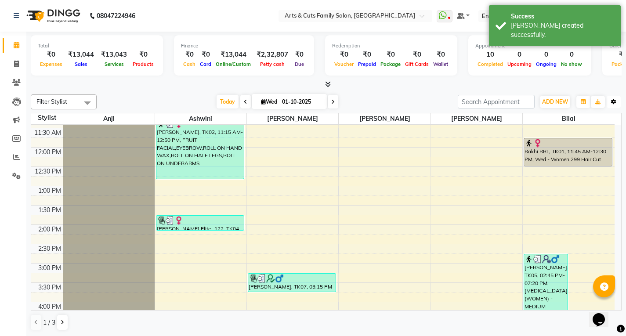
click at [315, 101] on icon "button" at bounding box center [613, 101] width 5 height 5
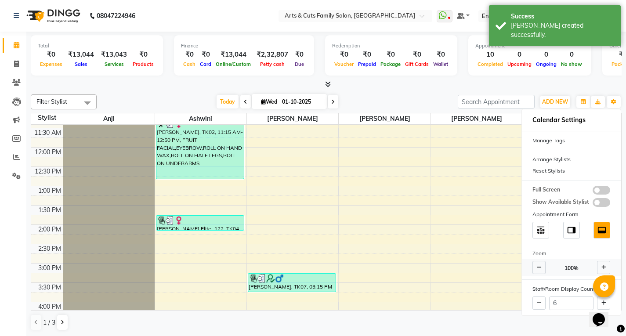
click at [315, 268] on span at bounding box center [539, 267] width 13 height 13
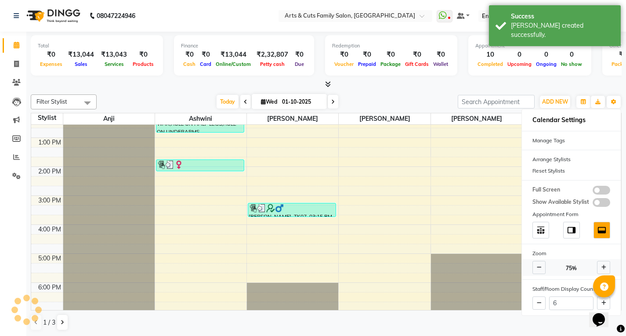
click at [315, 268] on span at bounding box center [539, 267] width 13 height 13
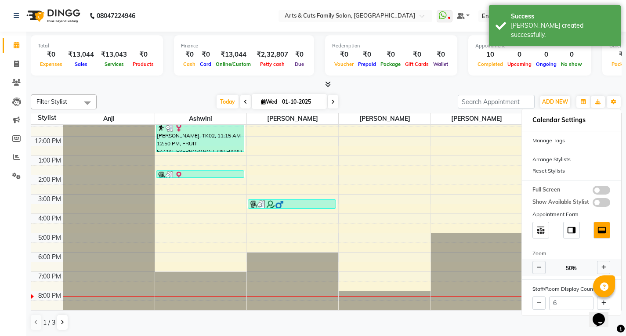
click at [315, 268] on span at bounding box center [539, 267] width 13 height 13
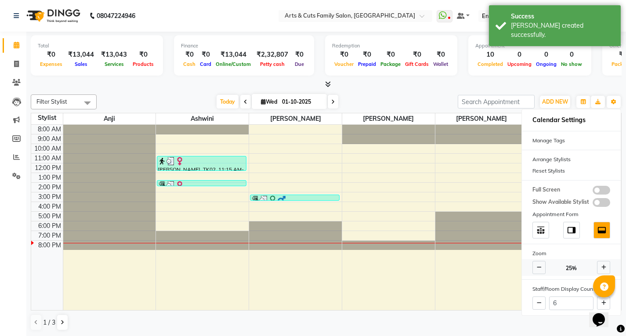
scroll to position [0, 0]
click at [315, 268] on span at bounding box center [539, 267] width 13 height 13
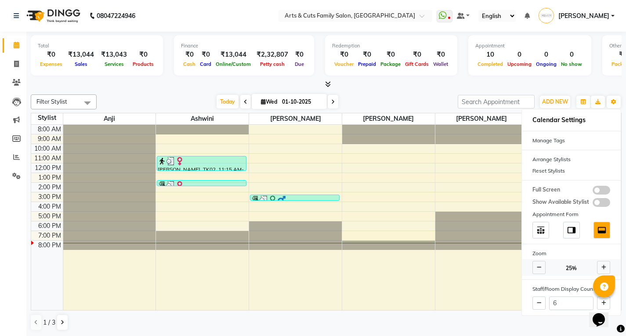
click at [315, 270] on span at bounding box center [603, 267] width 13 height 13
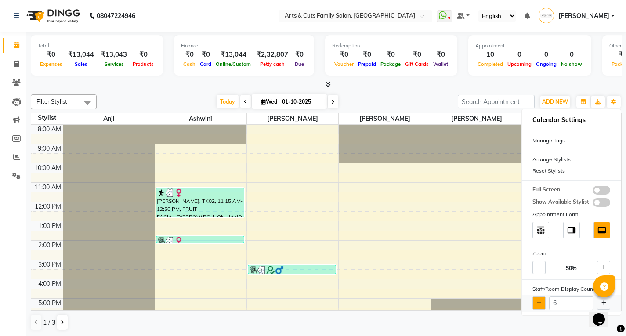
click at [315, 306] on button at bounding box center [539, 303] width 13 height 13
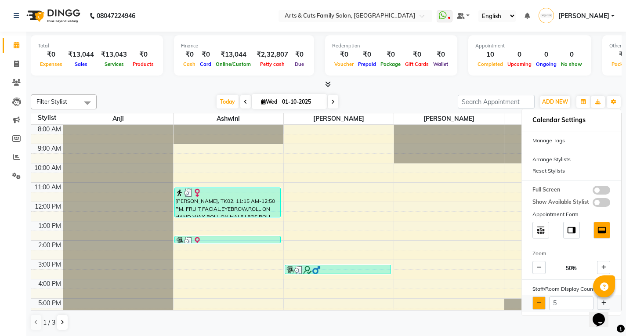
click at [315, 306] on button at bounding box center [539, 303] width 13 height 13
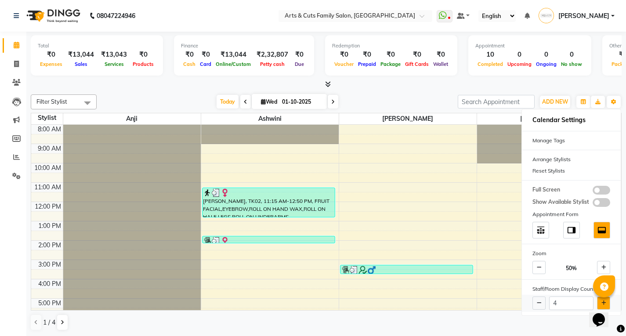
click at [315, 298] on button at bounding box center [603, 303] width 13 height 13
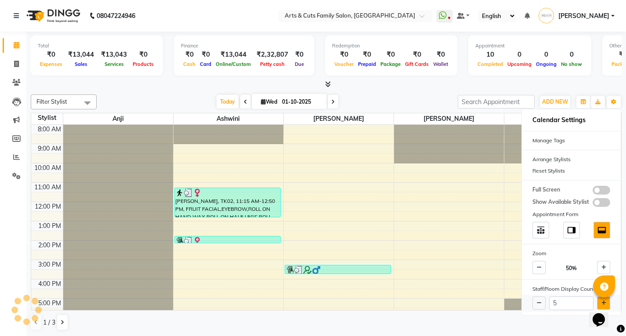
click at [315, 298] on button at bounding box center [603, 303] width 13 height 13
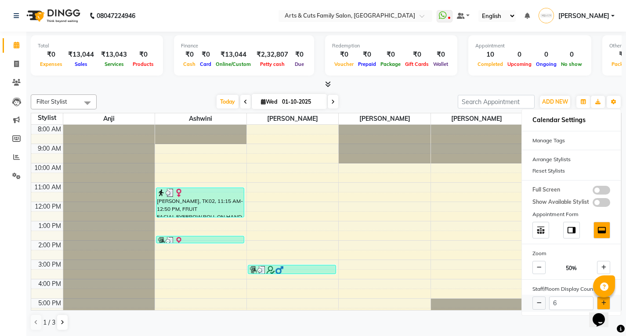
click at [315, 298] on button at bounding box center [603, 303] width 13 height 13
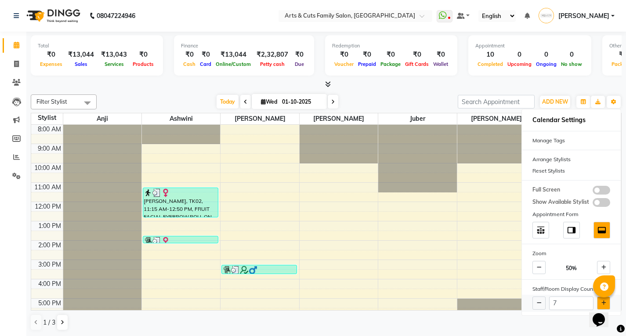
click at [315, 298] on button at bounding box center [603, 303] width 13 height 13
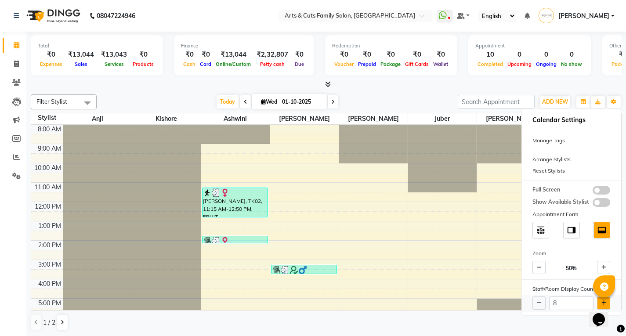
click at [315, 298] on button at bounding box center [603, 303] width 13 height 13
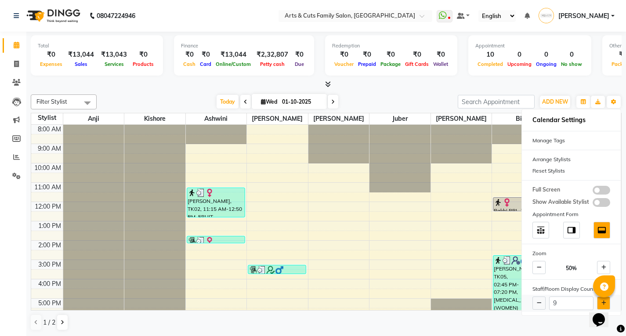
click at [315, 298] on button at bounding box center [603, 303] width 13 height 13
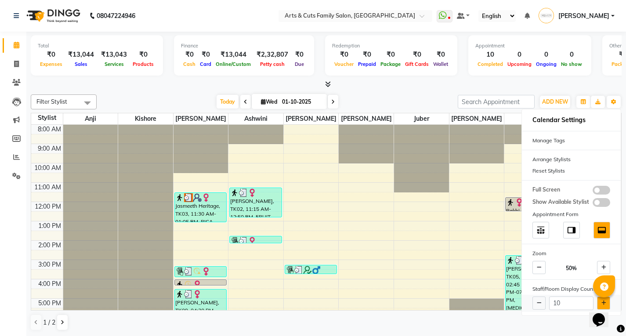
click at [315, 298] on button at bounding box center [603, 303] width 13 height 13
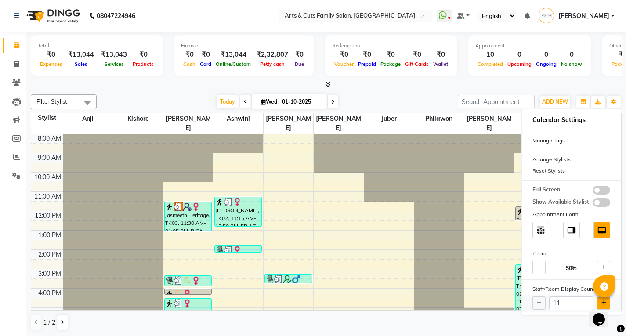
click at [315, 298] on button at bounding box center [603, 303] width 13 height 13
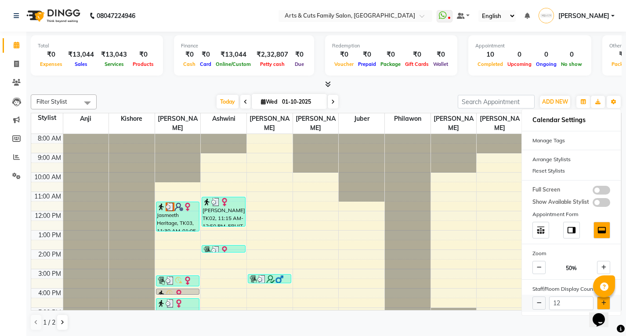
click at [315, 298] on button at bounding box center [603, 303] width 13 height 13
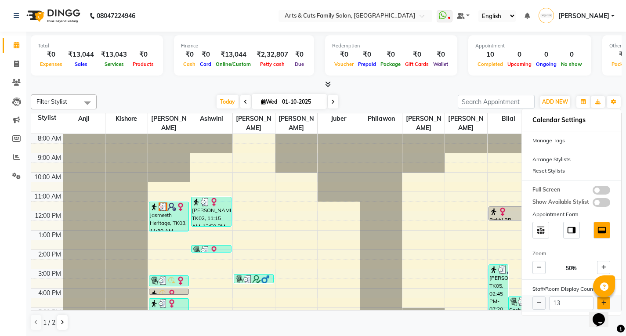
click at [315, 298] on button at bounding box center [603, 303] width 13 height 13
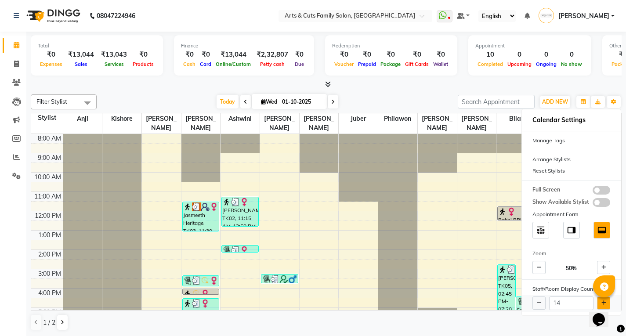
click at [315, 300] on button at bounding box center [603, 303] width 13 height 13
type input "15"
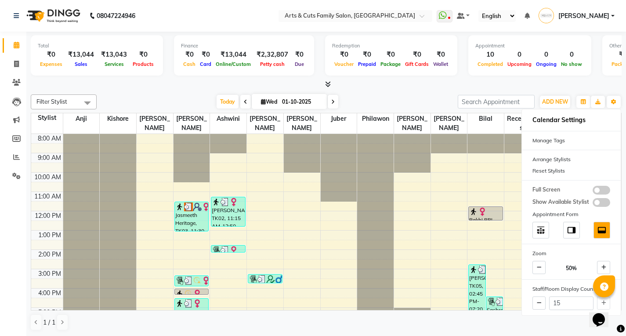
click at [315, 134] on div at bounding box center [375, 134] width 36 height 0
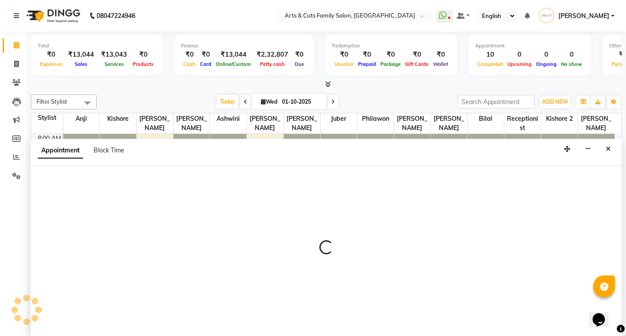
scroll to position [0, 0]
select select "75573"
select select "tentative"
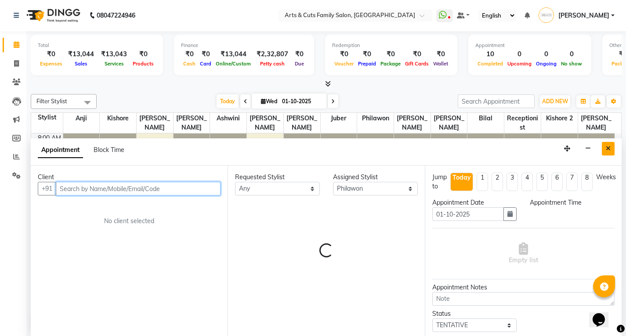
click at [315, 149] on icon "Close" at bounding box center [608, 148] width 5 height 6
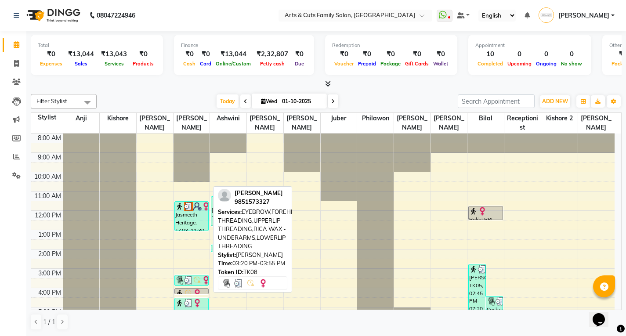
scroll to position [0, 0]
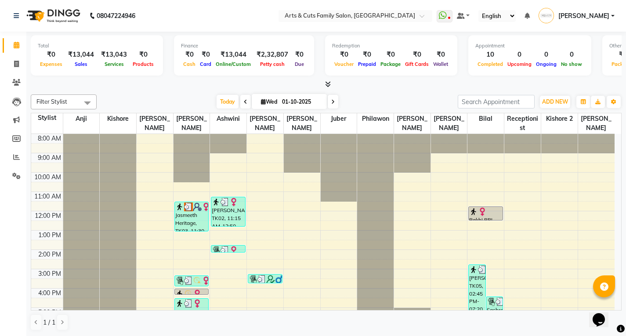
click at [315, 102] on span at bounding box center [333, 102] width 11 height 14
type input "02-10-2025"
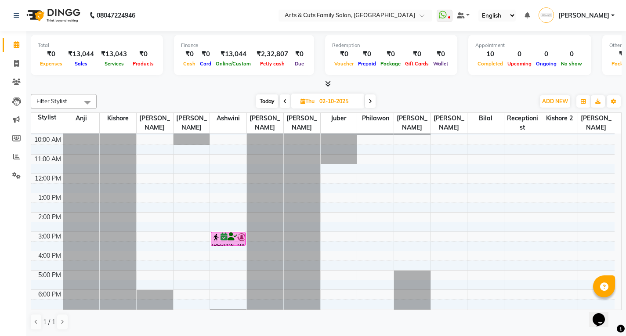
scroll to position [75, 0]
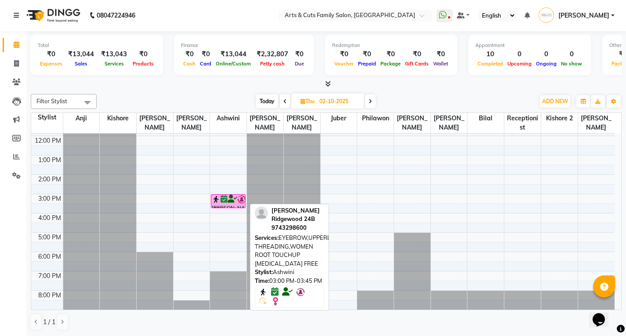
click at [213, 201] on img at bounding box center [216, 199] width 9 height 9
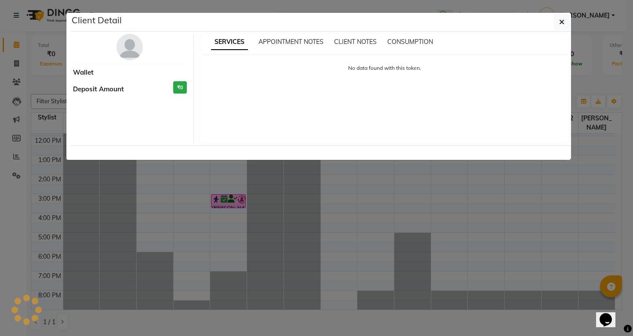
select select "6"
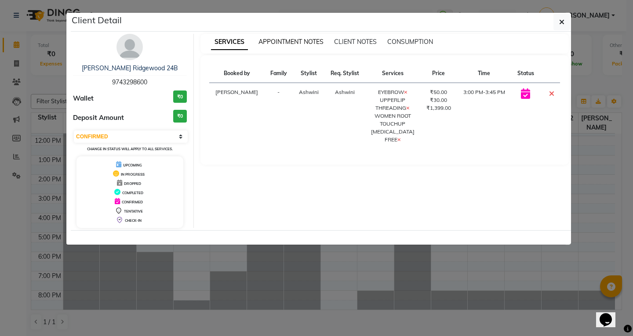
click at [285, 42] on span "APPOINTMENT NOTES" at bounding box center [290, 42] width 65 height 8
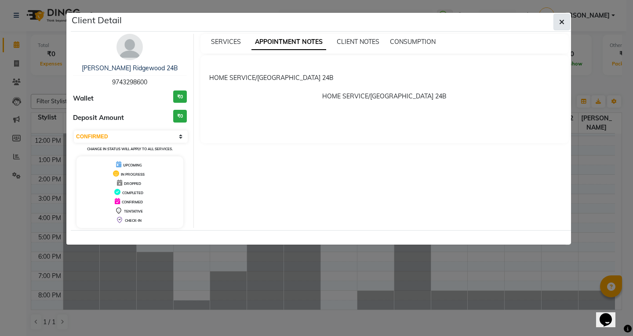
click at [315, 22] on icon "button" at bounding box center [561, 21] width 5 height 7
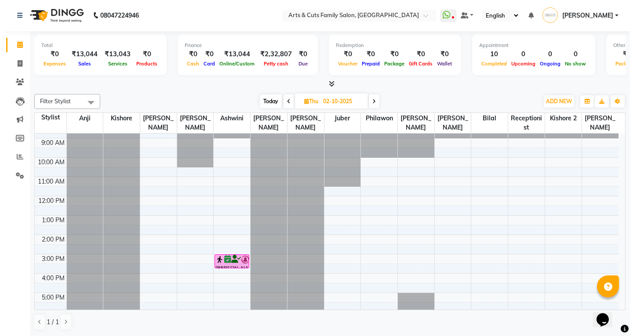
scroll to position [0, 0]
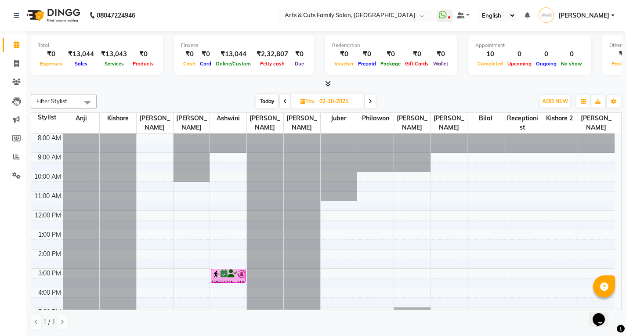
click at [251, 136] on div at bounding box center [265, 259] width 36 height 251
click at [256, 138] on div at bounding box center [265, 259] width 36 height 251
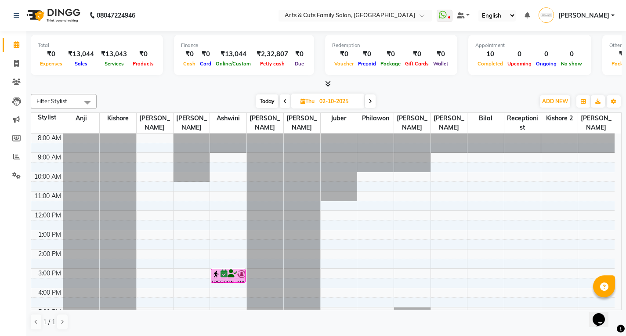
click at [256, 138] on div at bounding box center [265, 259] width 36 height 251
click at [244, 172] on div "8:00 AM 9:00 AM 10:00 AM 11:00 AM 12:00 PM 1:00 PM 2:00 PM 3:00 PM 4:00 PM 5:00…" at bounding box center [323, 259] width 584 height 251
select select "64389"
select select "tentative"
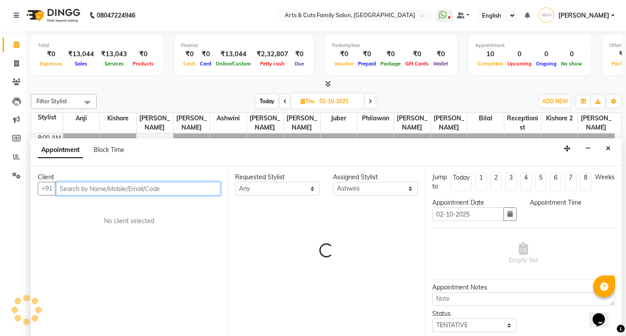
select select "570"
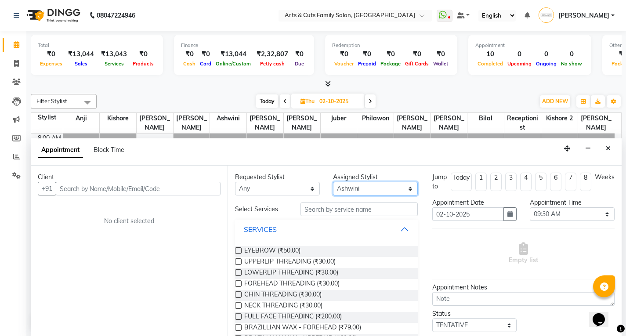
click at [315, 184] on select "Select [PERSON_NAME] Anji Ashwini [PERSON_NAME] [PERSON_NAME] 2 [PERSON_NAME] […" at bounding box center [375, 189] width 85 height 14
select select "66025"
click at [315, 182] on select "Select [PERSON_NAME] Anji Ashwini [PERSON_NAME] [PERSON_NAME] 2 [PERSON_NAME] […" at bounding box center [375, 189] width 85 height 14
click at [315, 214] on select "Select 09:00 AM 09:15 AM 09:30 AM 09:45 AM 10:00 AM 10:15 AM 10:30 AM 10:45 AM …" at bounding box center [572, 214] width 85 height 14
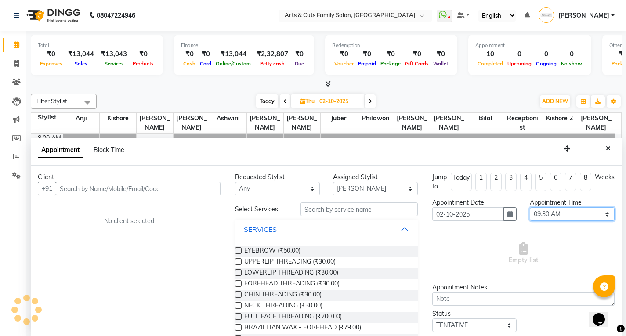
select select "540"
click at [315, 207] on select "Select 09:00 AM 09:15 AM 09:30 AM 09:45 AM 10:00 AM 10:15 AM 10:30 AM 10:45 AM …" at bounding box center [572, 214] width 85 height 14
click at [315, 219] on select "Select 09:00 AM 09:15 AM 09:30 AM 09:45 AM 10:00 AM 10:15 AM 10:30 AM 10:45 AM …" at bounding box center [572, 214] width 85 height 14
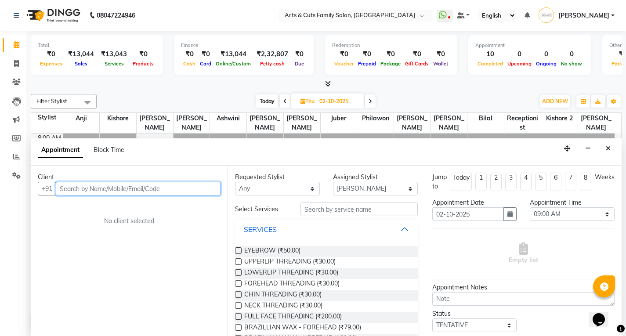
click at [90, 188] on input "text" at bounding box center [138, 189] width 165 height 14
type input "9686562626"
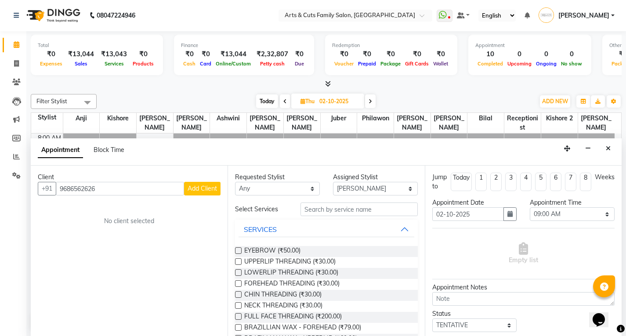
click at [189, 188] on span "Add Client" at bounding box center [202, 189] width 29 height 8
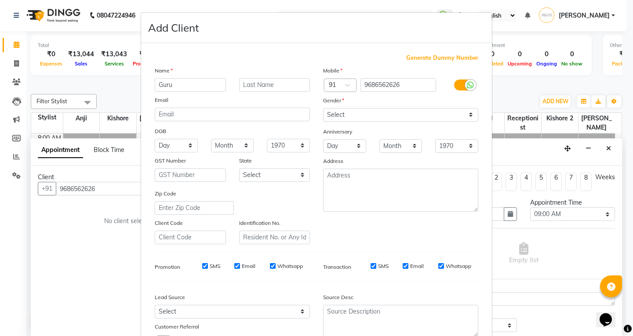
type input "Guru"
click at [274, 86] on input "text" at bounding box center [274, 85] width 71 height 14
type input "G"
click at [315, 116] on select "Select [DEMOGRAPHIC_DATA] [DEMOGRAPHIC_DATA] Other Prefer Not To Say" at bounding box center [400, 115] width 155 height 14
select select "[DEMOGRAPHIC_DATA]"
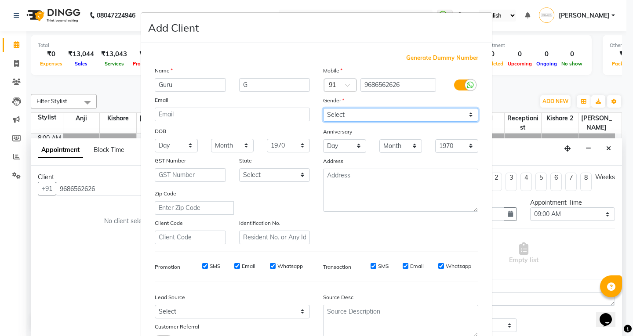
click at [315, 108] on select "Select [DEMOGRAPHIC_DATA] [DEMOGRAPHIC_DATA] Other Prefer Not To Say" at bounding box center [400, 115] width 155 height 14
click at [230, 268] on div "SMS Email Whatsapp" at bounding box center [246, 266] width 127 height 8
click at [237, 266] on input "Email" at bounding box center [237, 266] width 6 height 6
checkbox input "false"
click at [204, 265] on input "SMS" at bounding box center [205, 266] width 6 height 6
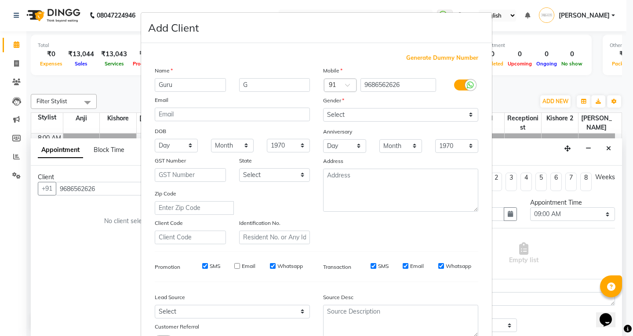
checkbox input "false"
click at [270, 265] on input "Whatsapp" at bounding box center [273, 266] width 6 height 6
checkbox input "false"
click at [315, 265] on input "SMS" at bounding box center [374, 266] width 6 height 6
checkbox input "false"
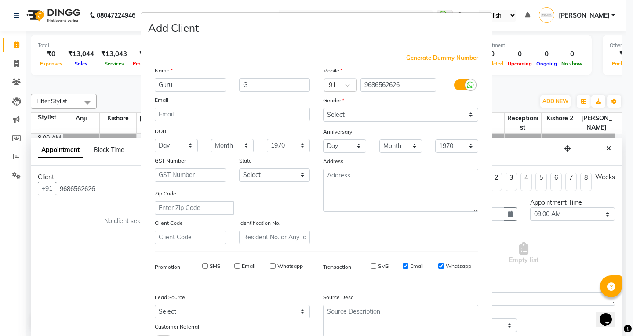
click at [315, 263] on input "Email" at bounding box center [406, 266] width 6 height 6
checkbox input "false"
click at [315, 267] on input "Whatsapp" at bounding box center [441, 266] width 6 height 6
checkbox input "false"
click at [204, 265] on input "SMS" at bounding box center [205, 266] width 6 height 6
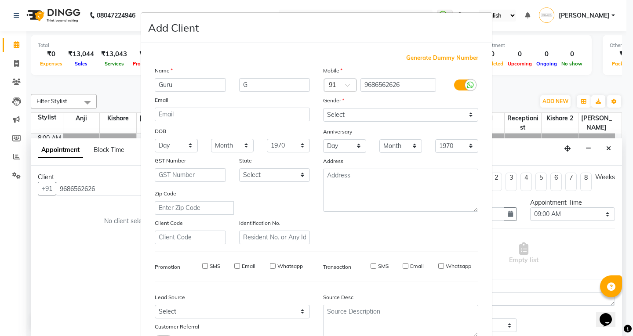
checkbox input "true"
click at [315, 266] on div "SMS" at bounding box center [373, 266] width 30 height 8
click at [315, 267] on input "SMS" at bounding box center [374, 266] width 6 height 6
checkbox input "true"
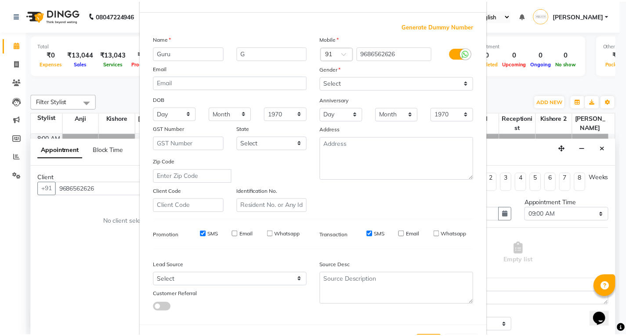
scroll to position [69, 0]
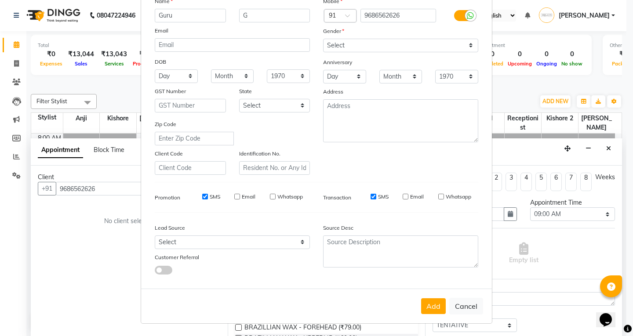
drag, startPoint x: 431, startPoint y: 306, endPoint x: 117, endPoint y: 222, distance: 324.7
click at [315, 306] on button "Add" at bounding box center [433, 306] width 25 height 16
select select
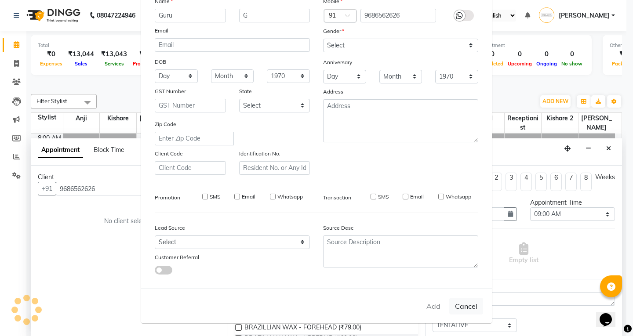
select select
checkbox input "false"
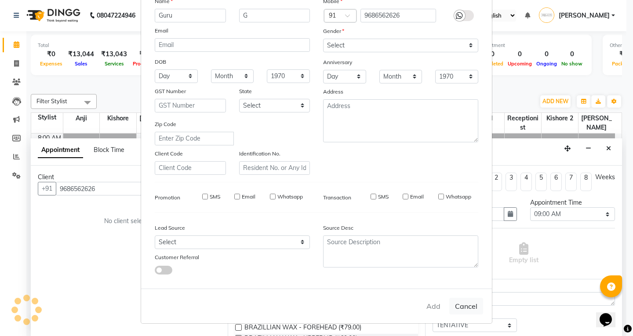
checkbox input "false"
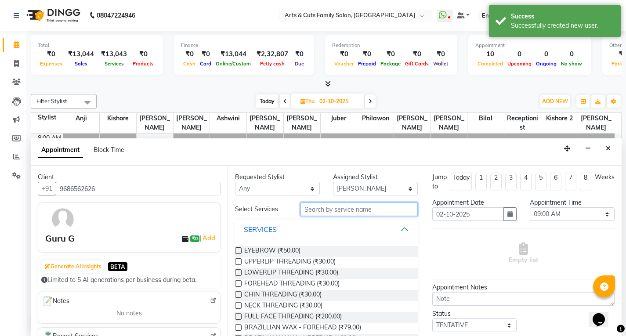
click at [314, 207] on input "text" at bounding box center [359, 210] width 117 height 14
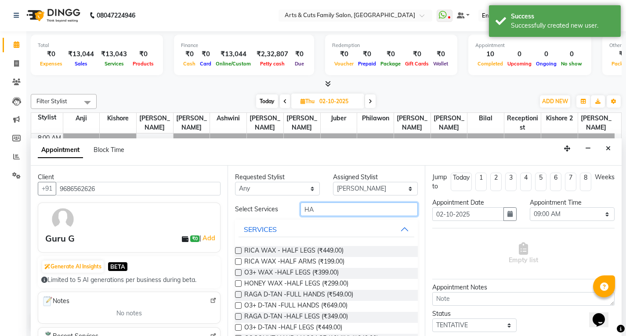
type input "H"
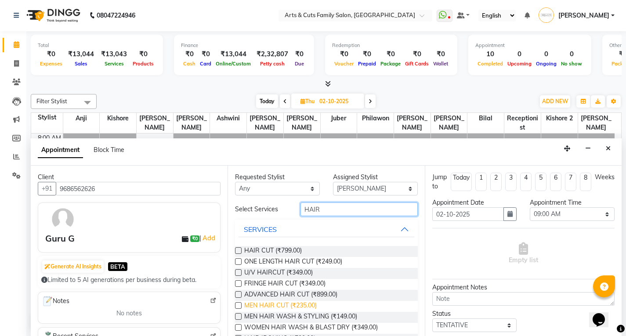
scroll to position [44, 0]
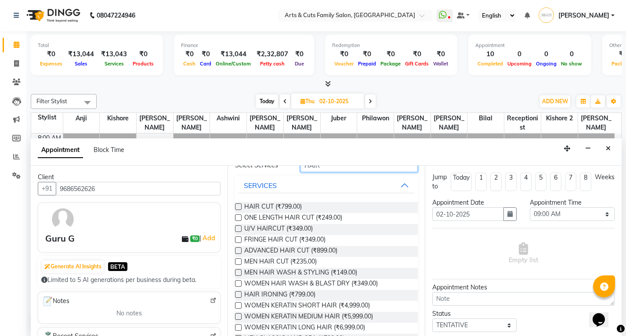
type input "HAIR"
click at [237, 263] on label at bounding box center [238, 261] width 7 height 7
click at [237, 263] on input "checkbox" at bounding box center [238, 263] width 6 height 6
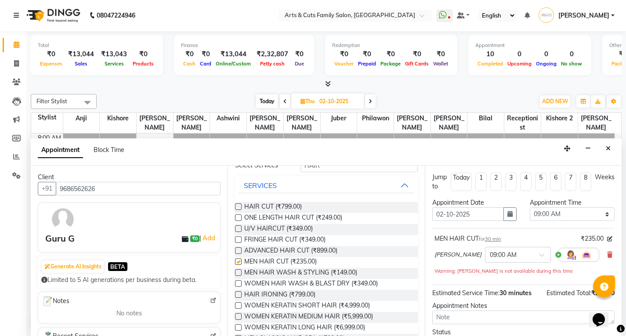
checkbox input "false"
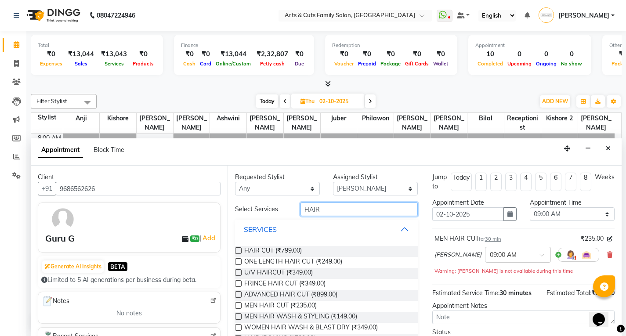
click at [305, 214] on input "HAIR" at bounding box center [359, 210] width 117 height 14
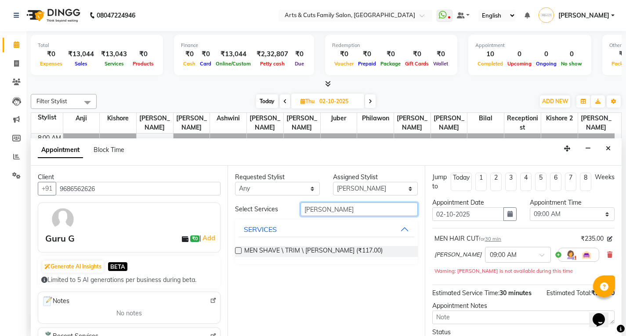
type input "[PERSON_NAME]"
click at [238, 251] on label at bounding box center [238, 250] width 7 height 7
click at [238, 251] on input "checkbox" at bounding box center [238, 252] width 6 height 6
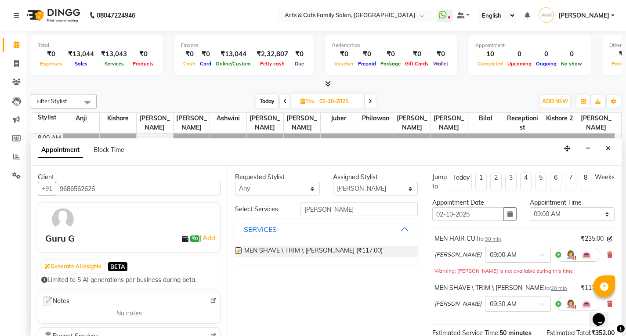
checkbox input "false"
click at [315, 212] on input "[PERSON_NAME]" at bounding box center [359, 210] width 117 height 14
type input "AMF"
click at [240, 252] on label at bounding box center [238, 250] width 7 height 7
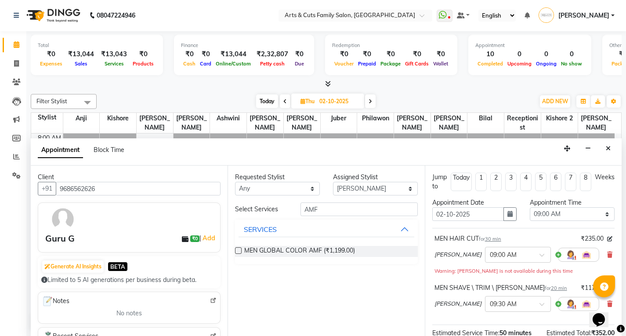
click at [240, 252] on input "checkbox" at bounding box center [238, 252] width 6 height 6
checkbox input "false"
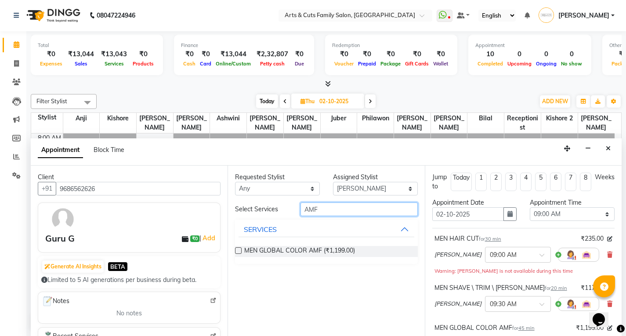
click at [308, 211] on input "AMF" at bounding box center [359, 210] width 117 height 14
type input "B"
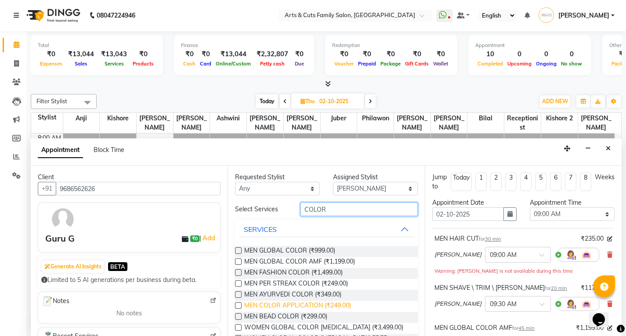
scroll to position [44, 0]
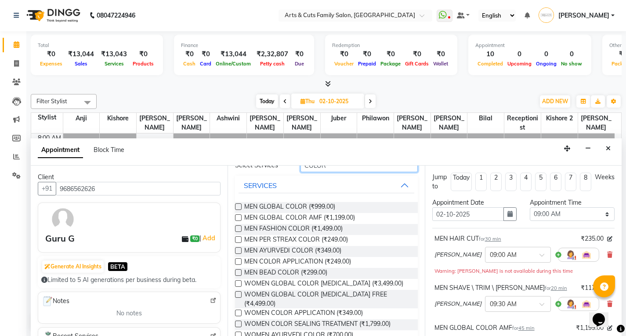
type input "COLOR"
click at [237, 276] on label at bounding box center [238, 272] width 7 height 7
click at [237, 276] on input "checkbox" at bounding box center [238, 274] width 6 height 6
checkbox input "false"
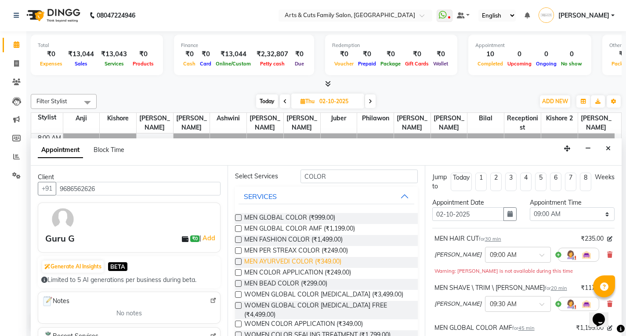
scroll to position [0, 0]
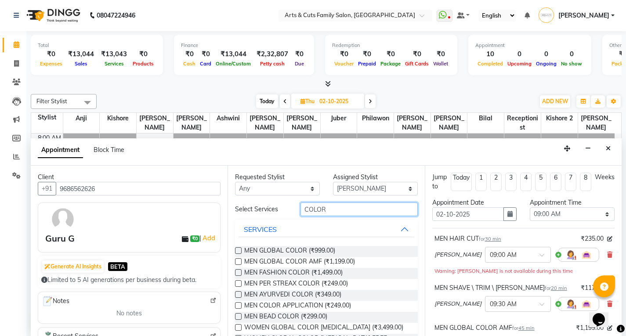
click at [315, 208] on input "COLOR" at bounding box center [359, 210] width 117 height 14
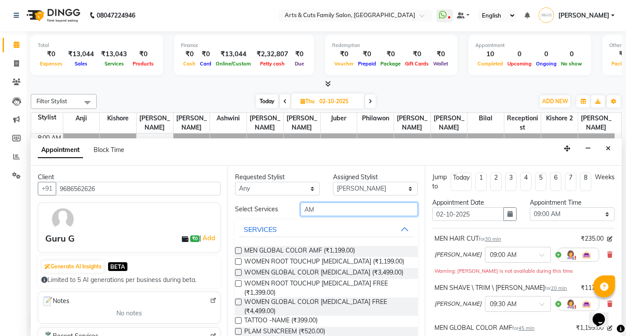
type input "A"
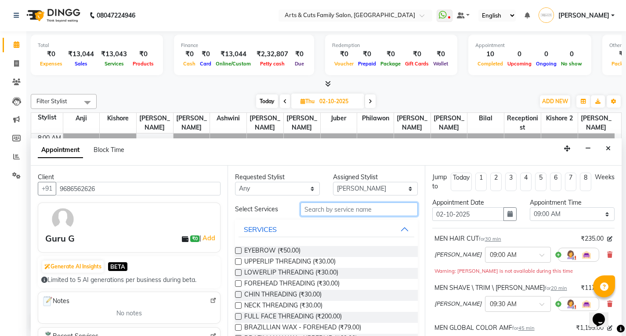
click at [304, 211] on input "text" at bounding box center [359, 210] width 117 height 14
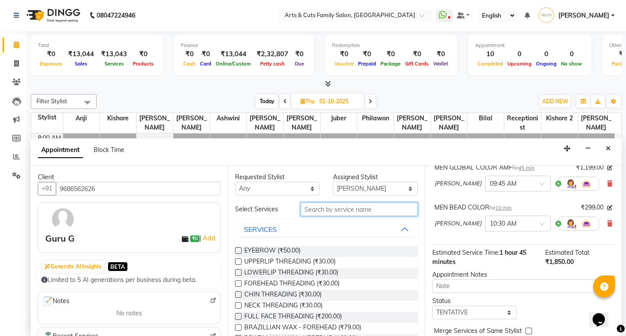
scroll to position [176, 0]
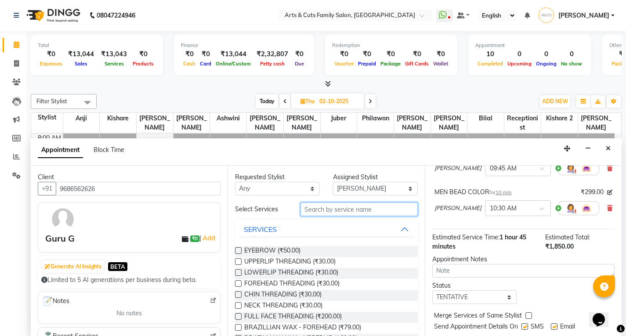
drag, startPoint x: 310, startPoint y: 211, endPoint x: 444, endPoint y: 227, distance: 135.5
click at [310, 211] on input "text" at bounding box center [359, 210] width 117 height 14
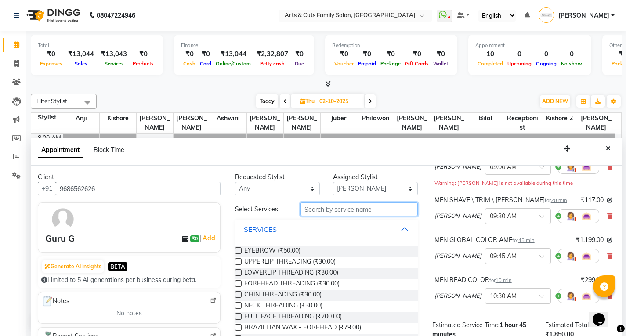
scroll to position [132, 0]
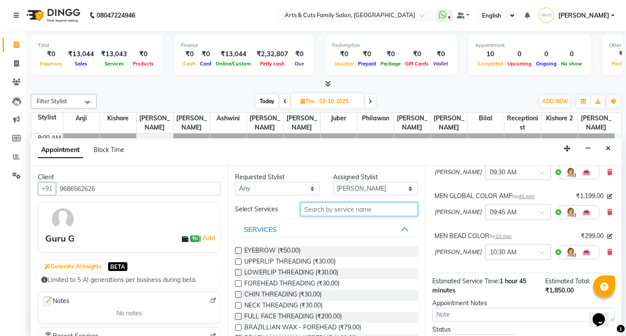
click at [315, 214] on input "text" at bounding box center [359, 210] width 117 height 14
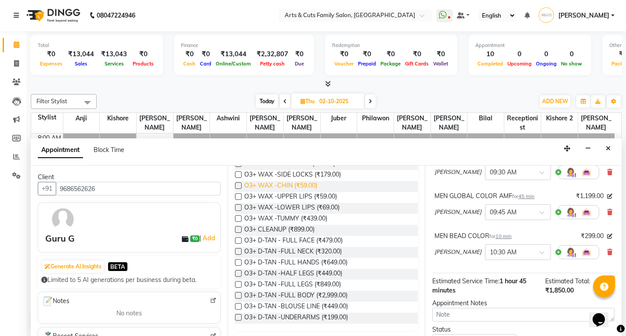
scroll to position [177, 0]
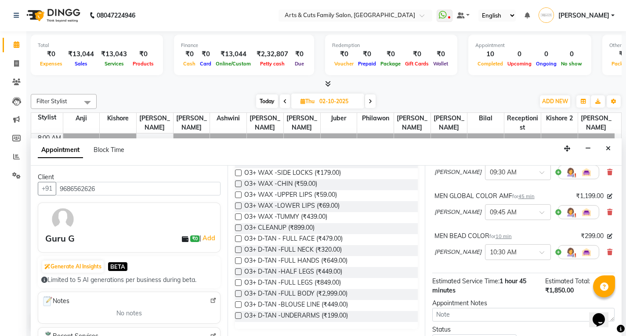
type input "O3"
click at [238, 238] on label at bounding box center [238, 239] width 7 height 7
click at [238, 238] on input "checkbox" at bounding box center [238, 240] width 6 height 6
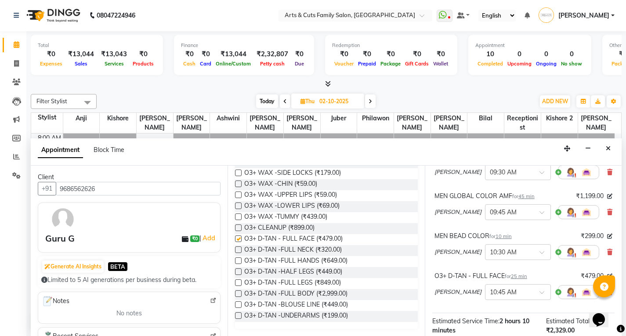
checkbox input "false"
click at [240, 252] on label at bounding box center [238, 250] width 7 height 7
click at [240, 252] on input "checkbox" at bounding box center [238, 251] width 6 height 6
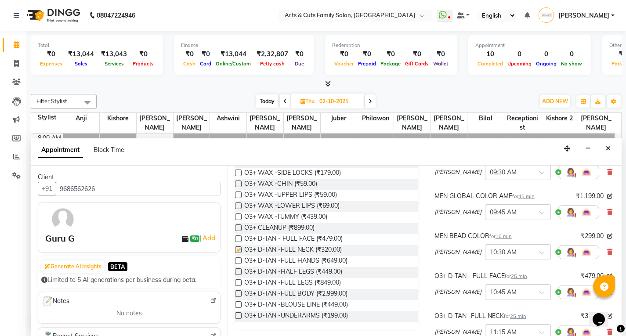
scroll to position [1, 0]
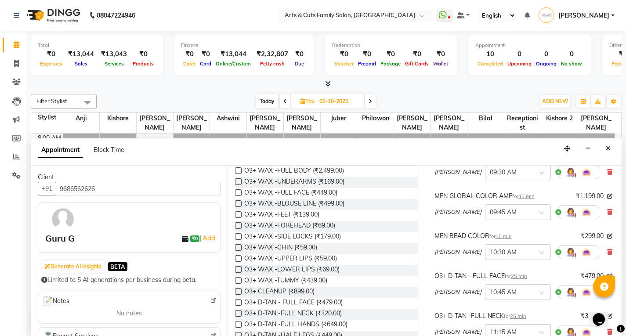
checkbox input "false"
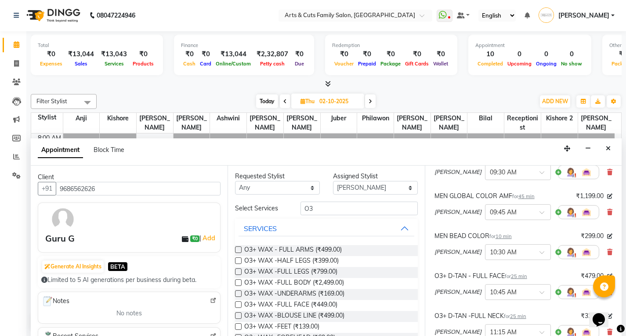
scroll to position [0, 0]
click at [315, 210] on input "O3" at bounding box center [359, 210] width 117 height 14
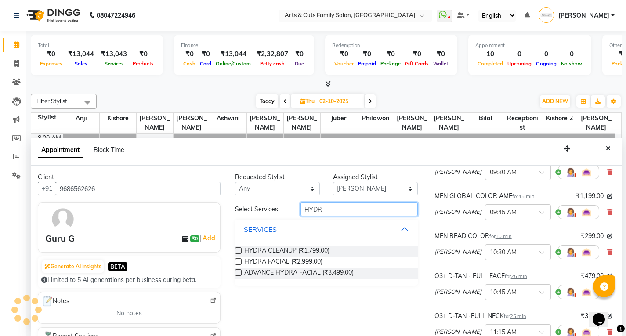
type input "HYDR"
click at [236, 263] on label at bounding box center [238, 261] width 7 height 7
click at [236, 263] on input "checkbox" at bounding box center [238, 263] width 6 height 6
checkbox input "false"
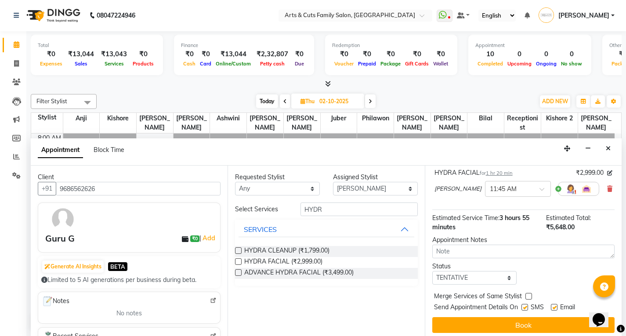
scroll to position [319, 0]
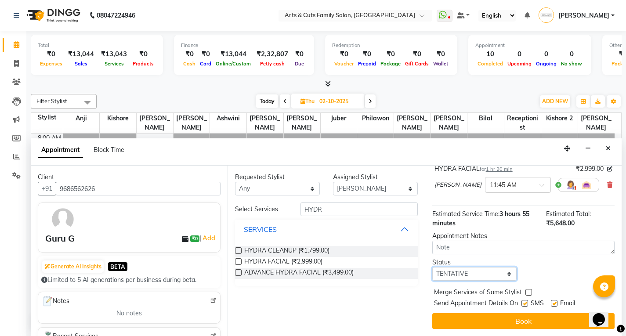
click at [315, 275] on select "Select TENTATIVE CONFIRM UPCOMING" at bounding box center [474, 274] width 85 height 14
select select "confirm booking"
click at [315, 267] on select "Select TENTATIVE CONFIRM UPCOMING" at bounding box center [474, 274] width 85 height 14
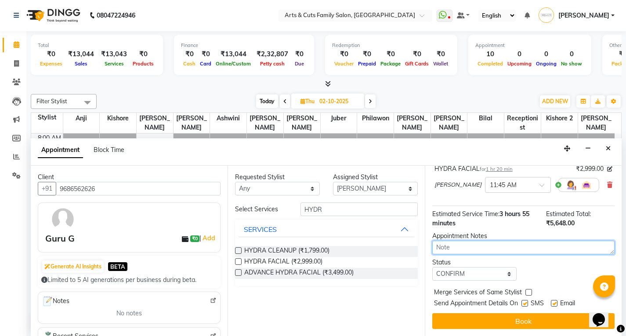
click at [315, 247] on textarea at bounding box center [523, 248] width 182 height 14
click at [315, 294] on label at bounding box center [529, 292] width 7 height 7
click at [315, 294] on input "checkbox" at bounding box center [529, 294] width 6 height 6
checkbox input "true"
click at [315, 305] on label at bounding box center [554, 303] width 7 height 7
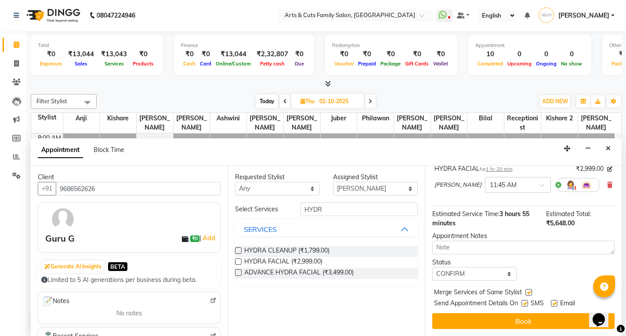
click at [315, 305] on input "checkbox" at bounding box center [554, 305] width 6 height 6
checkbox input "false"
click at [315, 305] on label at bounding box center [525, 303] width 7 height 7
click at [315, 305] on input "checkbox" at bounding box center [525, 305] width 6 height 6
checkbox input "false"
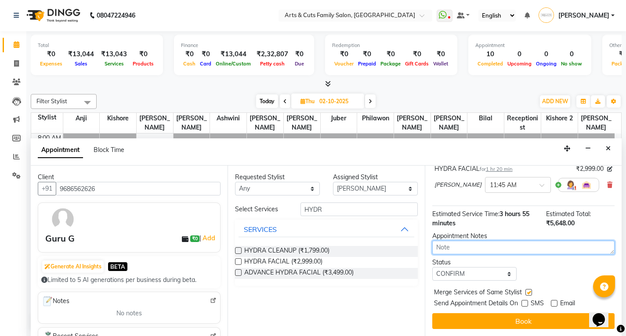
click at [315, 243] on textarea at bounding box center [523, 248] width 182 height 14
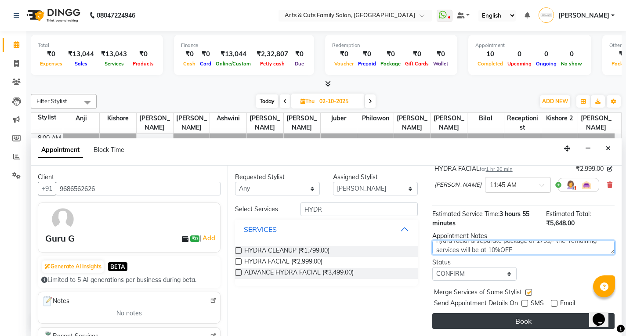
type textarea "[PERSON_NAME] color [MEDICAL_DATA] free-399/- and hydra facial is separate pack…"
click at [315, 320] on button "Book" at bounding box center [523, 321] width 182 height 16
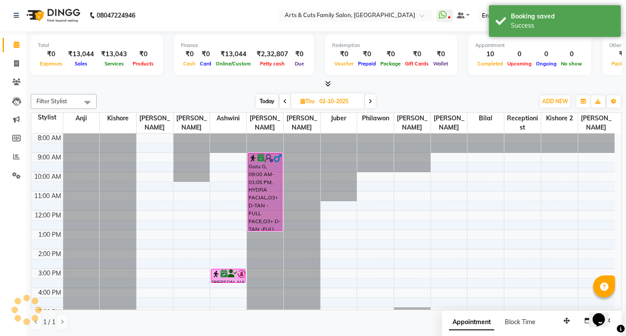
scroll to position [0, 0]
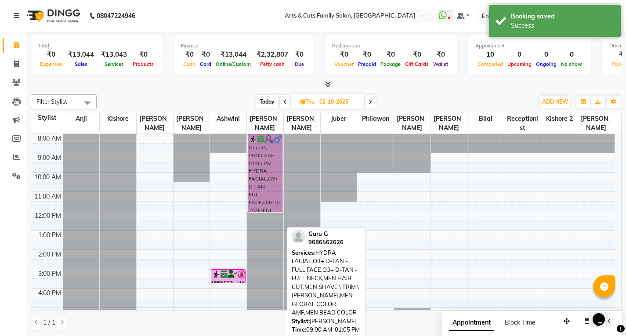
drag, startPoint x: 261, startPoint y: 192, endPoint x: 260, endPoint y: 175, distance: 17.2
click at [260, 175] on div "Guru G, 09:00 AM-01:05 PM, HYDRA FACIAL,O3+ D-TAN - FULL FACE,O3+ D-TAN -FULL N…" at bounding box center [265, 259] width 36 height 251
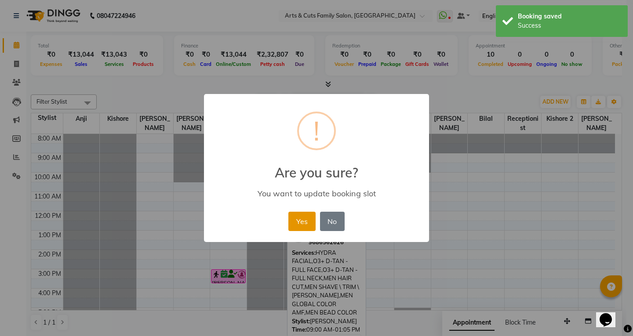
click at [302, 226] on button "Yes" at bounding box center [301, 221] width 27 height 19
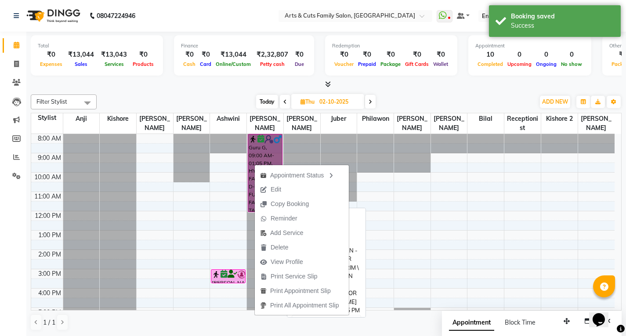
click at [261, 157] on link "Guru G, 09:00 AM-01:05 PM, HYDRA FACIAL,O3+ D-TAN - FULL FACE,O3+ D-TAN -FULL N…" at bounding box center [265, 173] width 35 height 78
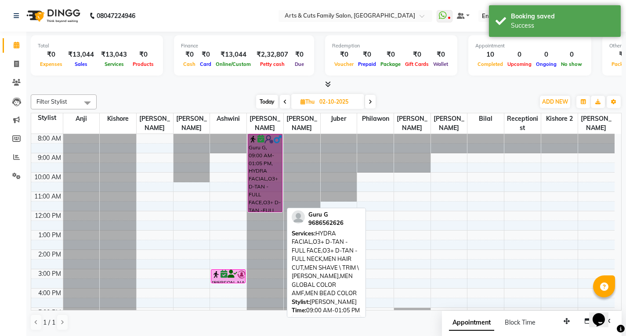
click at [268, 163] on link "Guru G, 09:00 AM-01:05 PM, HYDRA FACIAL,O3+ D-TAN - FULL FACE,O3+ D-TAN -FULL N…" at bounding box center [265, 173] width 35 height 78
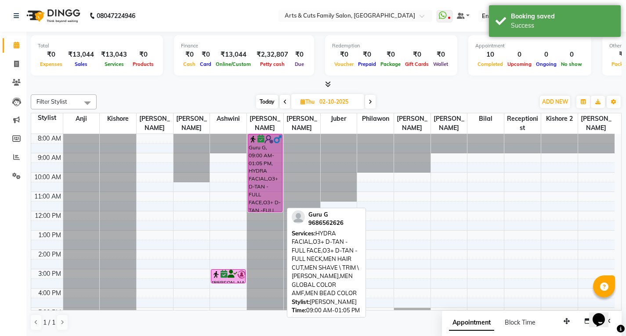
select select "6"
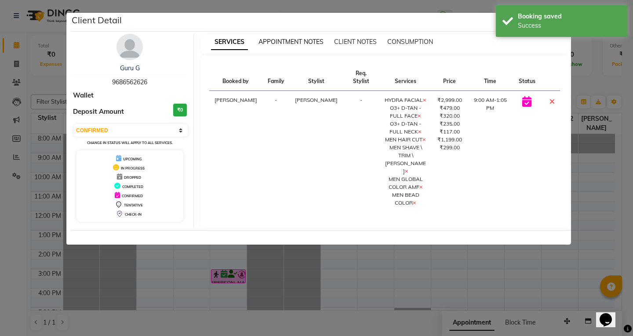
click at [290, 40] on span "APPOINTMENT NOTES" at bounding box center [290, 42] width 65 height 8
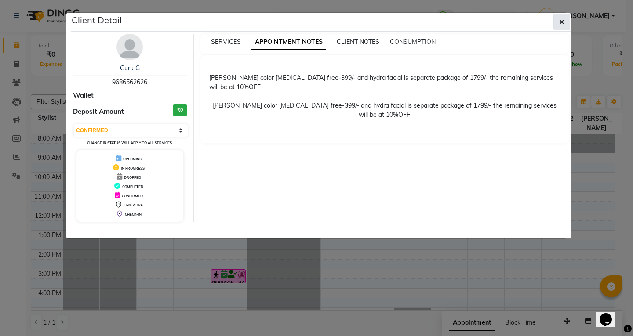
click at [315, 24] on icon "button" at bounding box center [561, 21] width 5 height 7
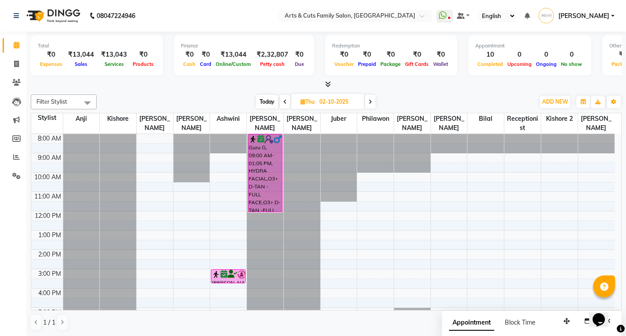
click at [282, 98] on span at bounding box center [285, 102] width 11 height 14
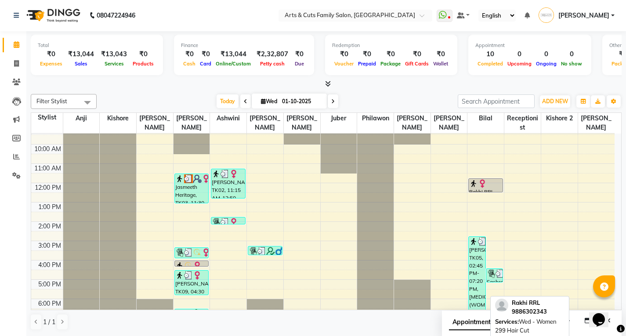
scroll to position [75, 0]
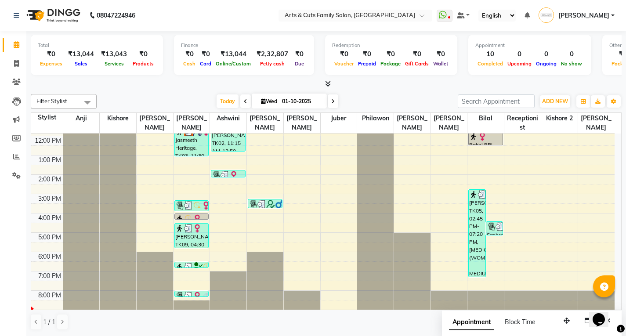
click at [315, 102] on span at bounding box center [333, 101] width 11 height 14
type input "02-10-2025"
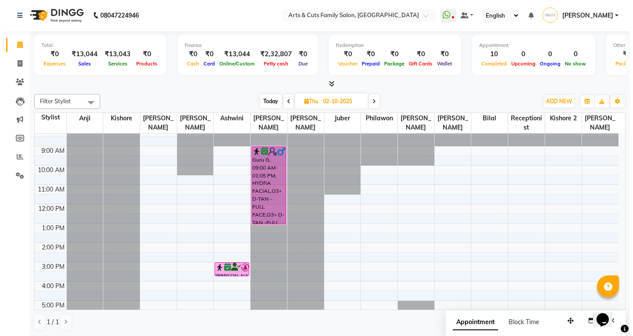
scroll to position [0, 0]
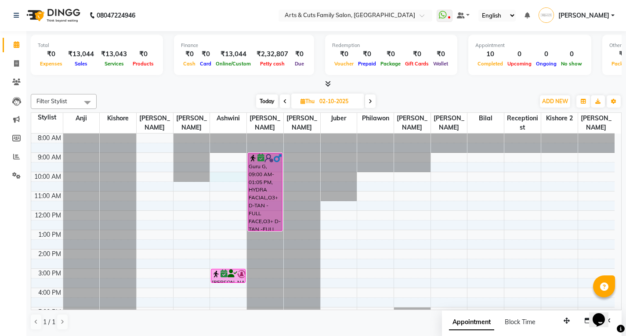
click at [247, 176] on div "8:00 AM 9:00 AM 10:00 AM 11:00 AM 12:00 PM 1:00 PM 2:00 PM 3:00 PM 4:00 PM 5:00…" at bounding box center [323, 259] width 584 height 251
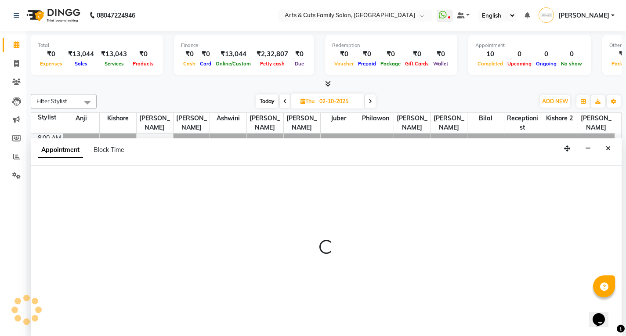
click at [267, 173] on div at bounding box center [326, 251] width 591 height 171
select select "64389"
select select "tentative"
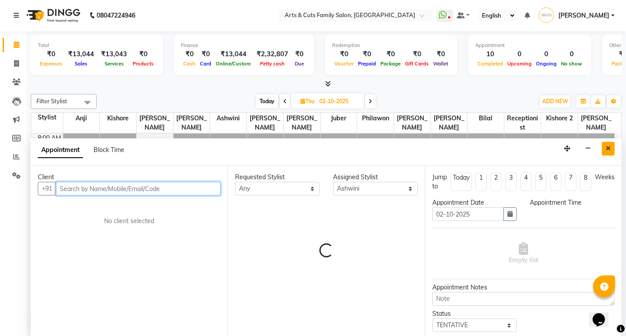
select select "600"
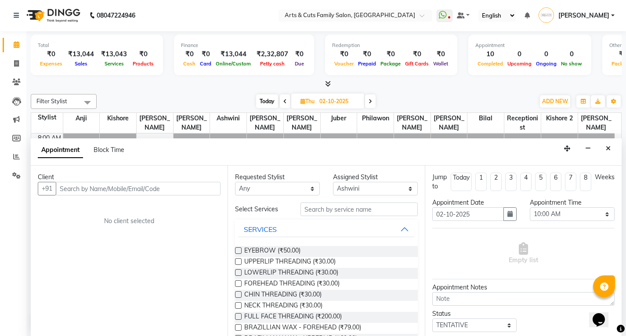
drag, startPoint x: 607, startPoint y: 151, endPoint x: 560, endPoint y: 138, distance: 48.6
click at [315, 151] on icon "Close" at bounding box center [608, 148] width 5 height 6
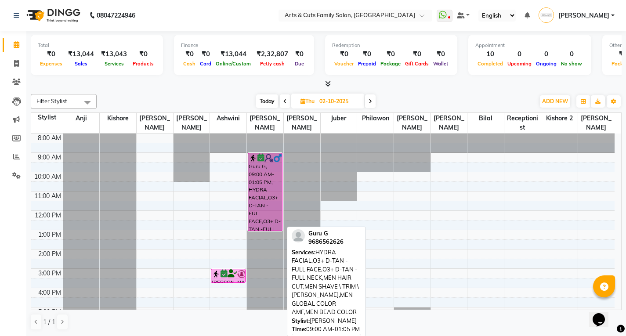
click at [262, 182] on div "Guru G, 09:00 AM-01:05 PM, HYDRA FACIAL,O3+ D-TAN - FULL FACE,O3+ D-TAN -FULL N…" at bounding box center [265, 191] width 34 height 77
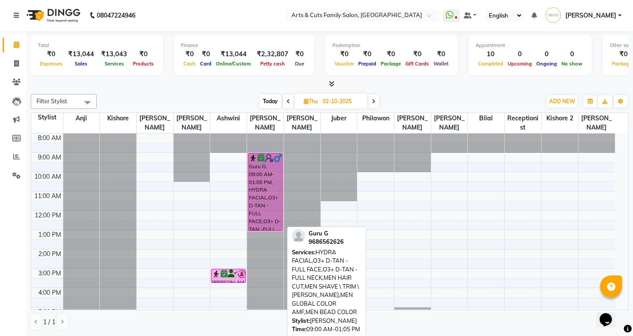
select select "6"
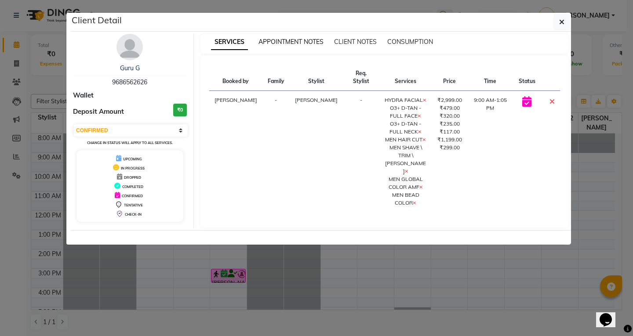
click at [276, 40] on span "APPOINTMENT NOTES" at bounding box center [290, 42] width 65 height 8
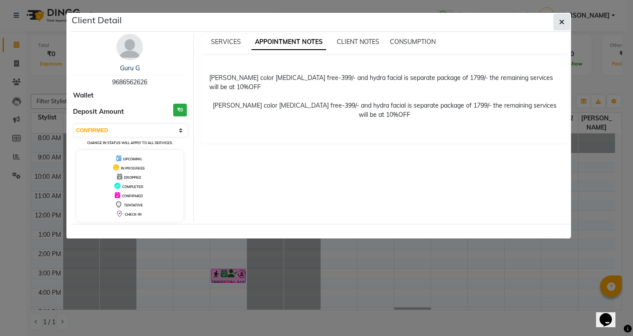
click at [315, 23] on button "button" at bounding box center [561, 22] width 17 height 17
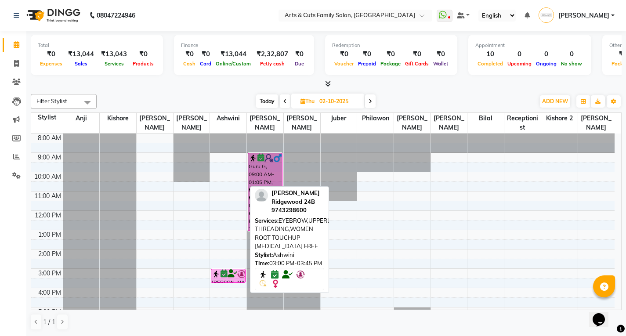
click at [230, 279] on div "[PERSON_NAME] Ridgewood 24B, 03:00 PM-03:45 PM, EYEBROW,UPPERLIP THREADING,WOME…" at bounding box center [228, 275] width 34 height 13
select select "6"
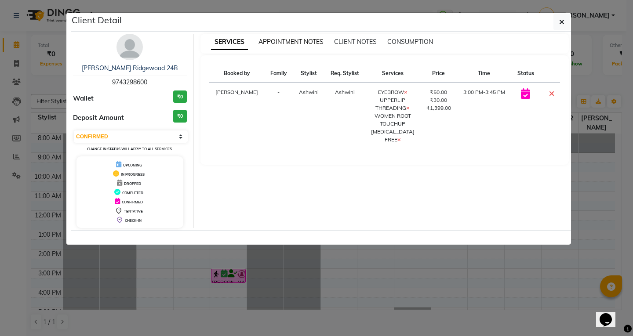
click at [283, 42] on span "APPOINTMENT NOTES" at bounding box center [290, 42] width 65 height 8
